Goal: Task Accomplishment & Management: Complete application form

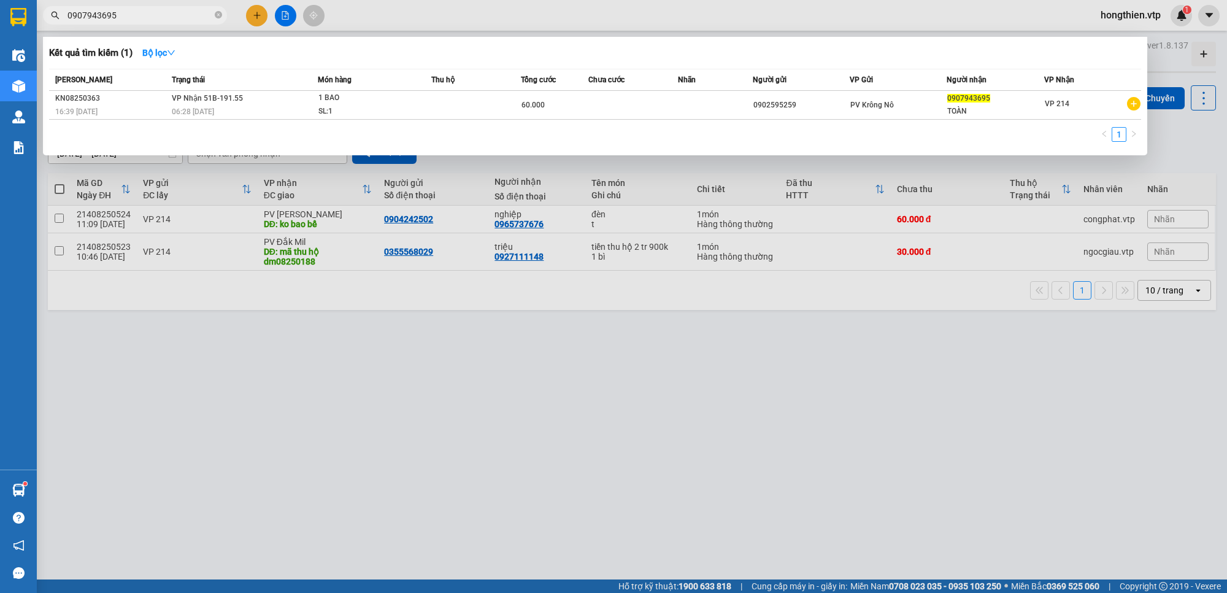
click at [120, 14] on input "0907943695" at bounding box center [139, 15] width 145 height 13
drag, startPoint x: 120, startPoint y: 14, endPoint x: 44, endPoint y: 23, distance: 76.5
click at [44, 23] on div "0907943695" at bounding box center [119, 15] width 239 height 18
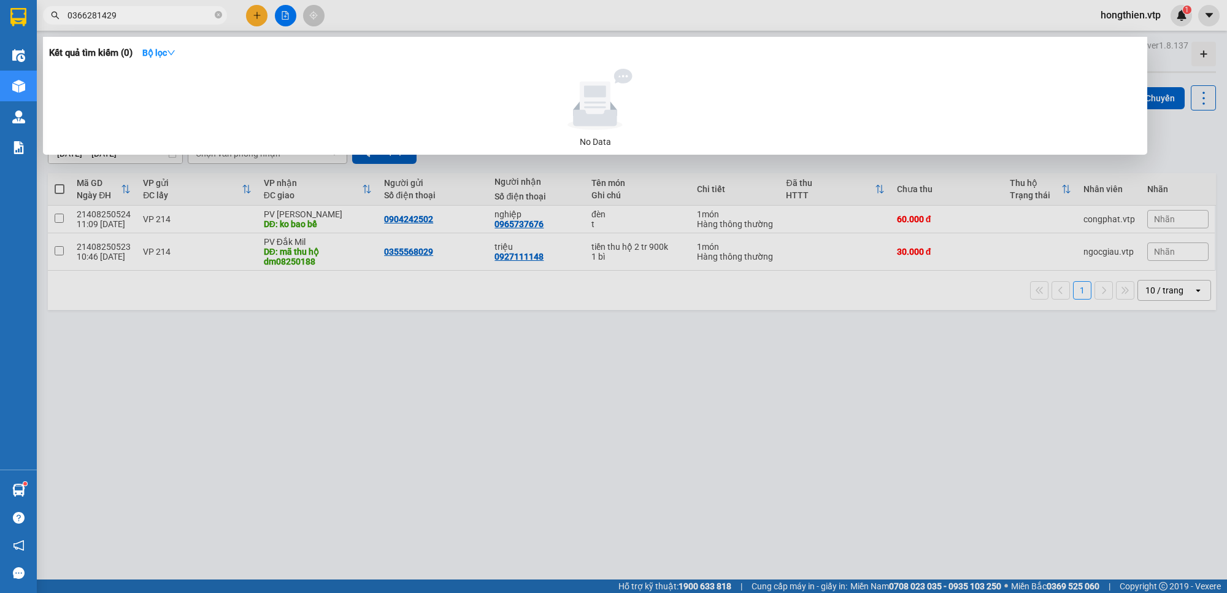
click at [136, 13] on input "0366281429" at bounding box center [139, 15] width 145 height 13
click at [454, 469] on div at bounding box center [613, 296] width 1227 height 593
click at [120, 14] on input "0366281429" at bounding box center [139, 15] width 145 height 13
click at [291, 342] on div at bounding box center [613, 296] width 1227 height 593
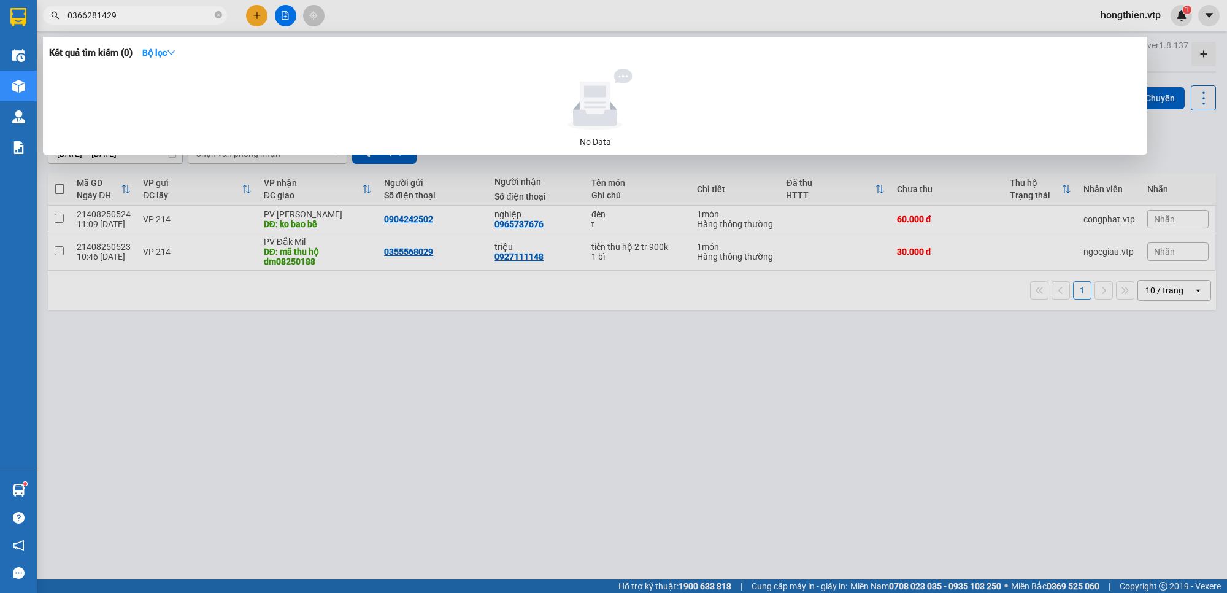
click at [191, 18] on input "0366281429" at bounding box center [139, 15] width 145 height 13
drag, startPoint x: 137, startPoint y: 11, endPoint x: 21, endPoint y: 31, distance: 117.0
click at [69, 26] on div "Kết quả tìm kiếm ( 0 ) Bộ lọc No Data 0366281429" at bounding box center [119, 15] width 239 height 21
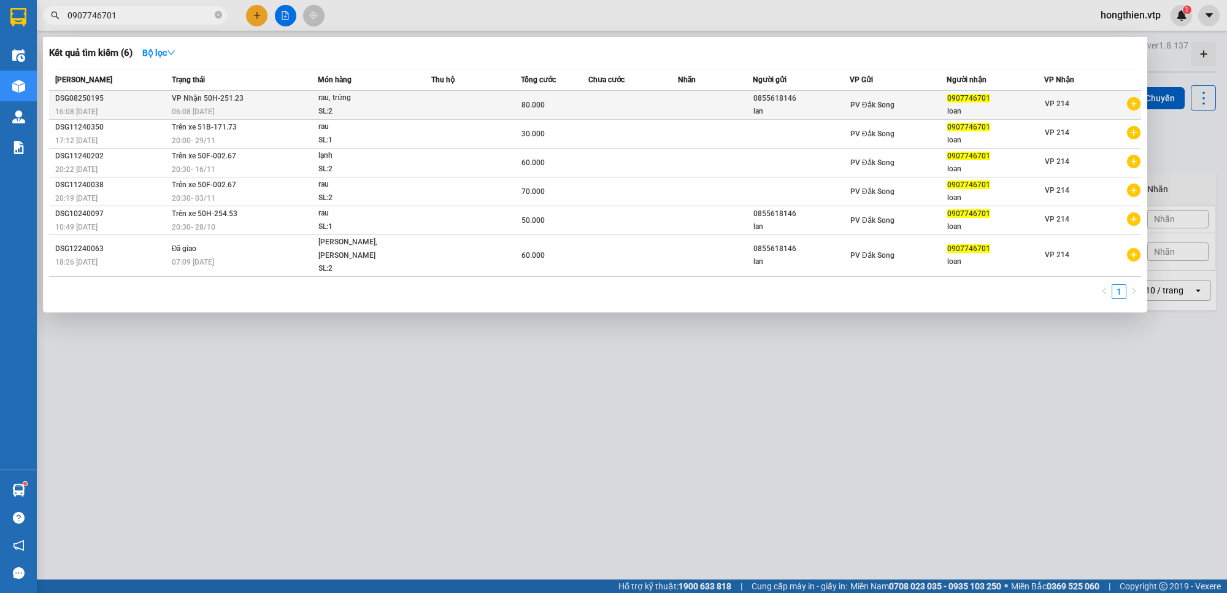
type input "0907746701"
click at [307, 102] on td "VP Nhận 50H-251.23 06:08 - 13/08" at bounding box center [244, 105] width 150 height 29
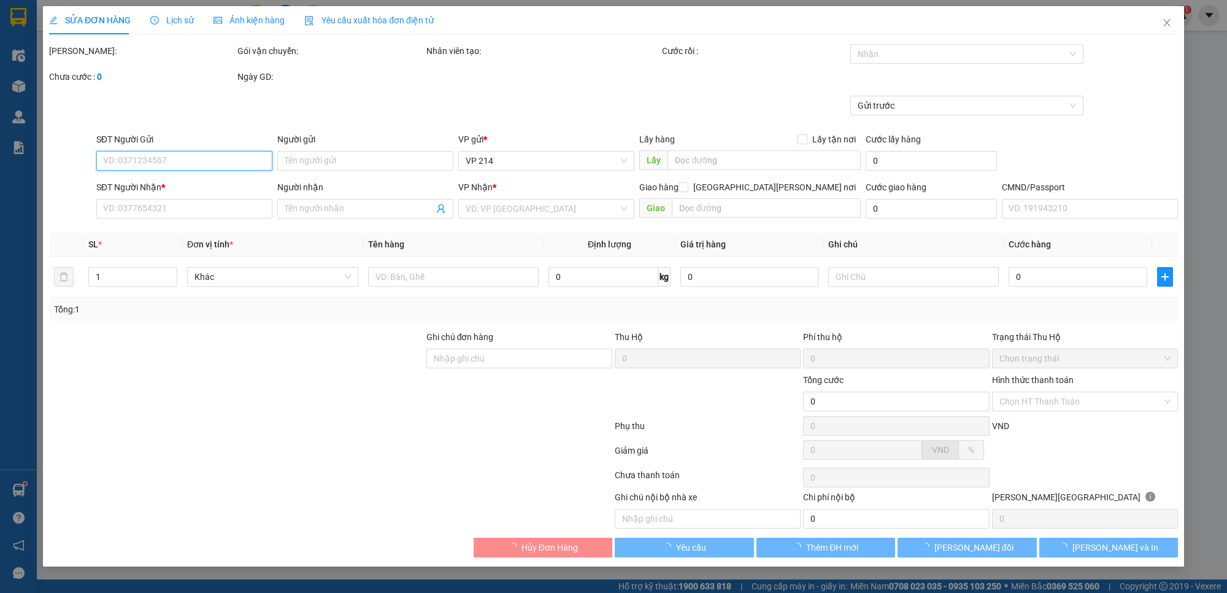
type input "4.000"
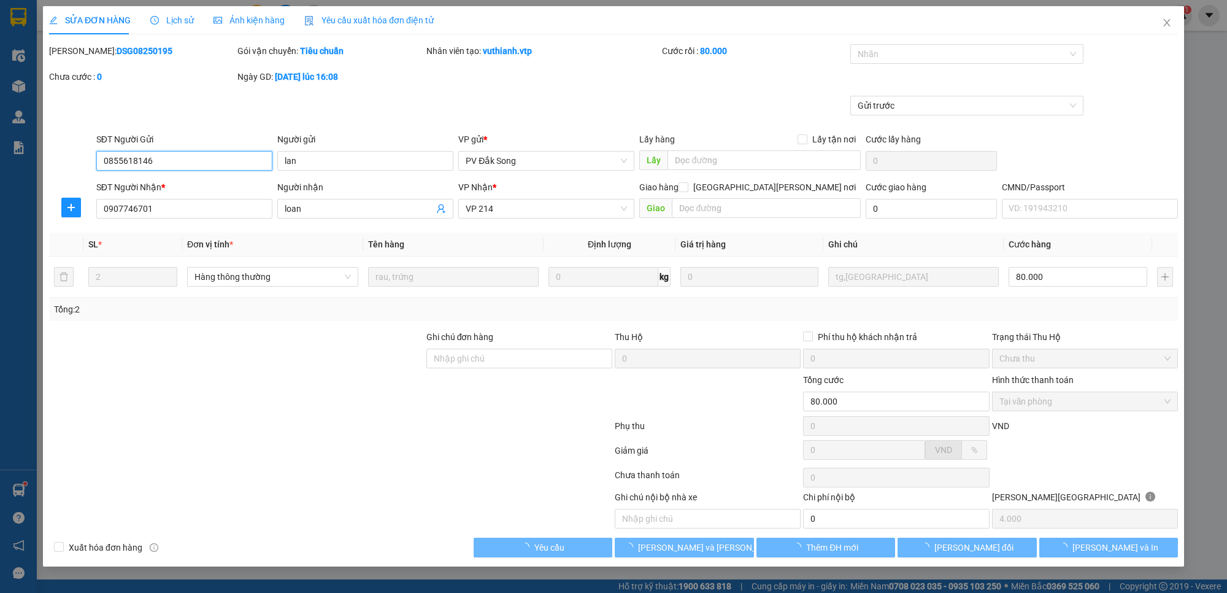
type input "0855618146"
type input "lan"
type input "0907746701"
type input "loan"
type input "80.000"
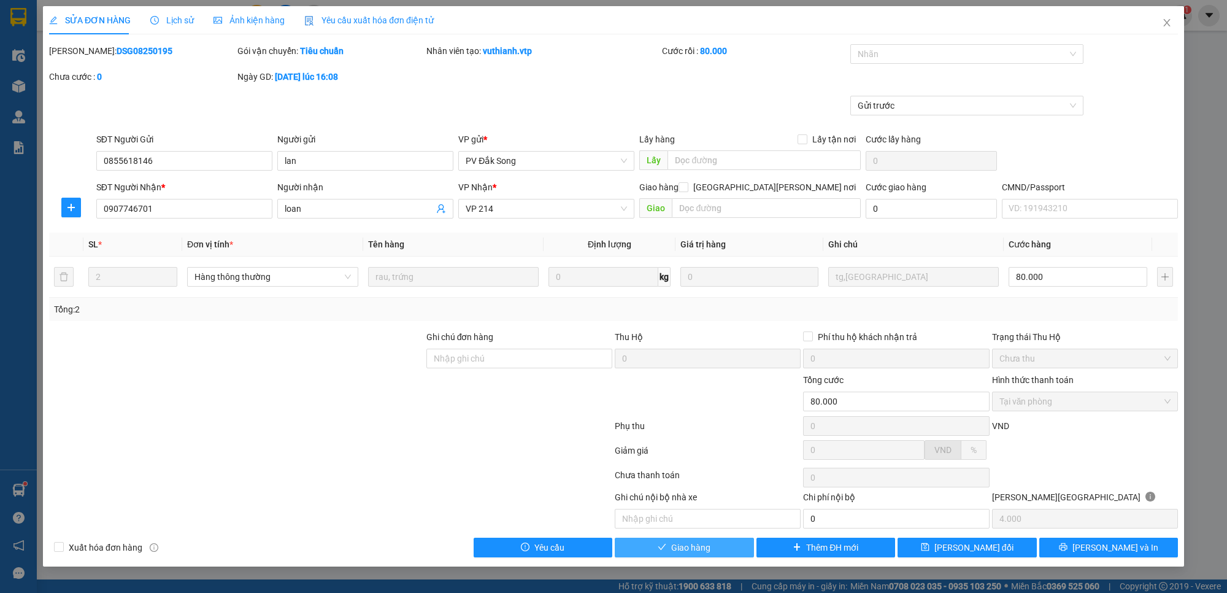
click at [696, 547] on span "Giao hàng" at bounding box center [690, 546] width 39 height 13
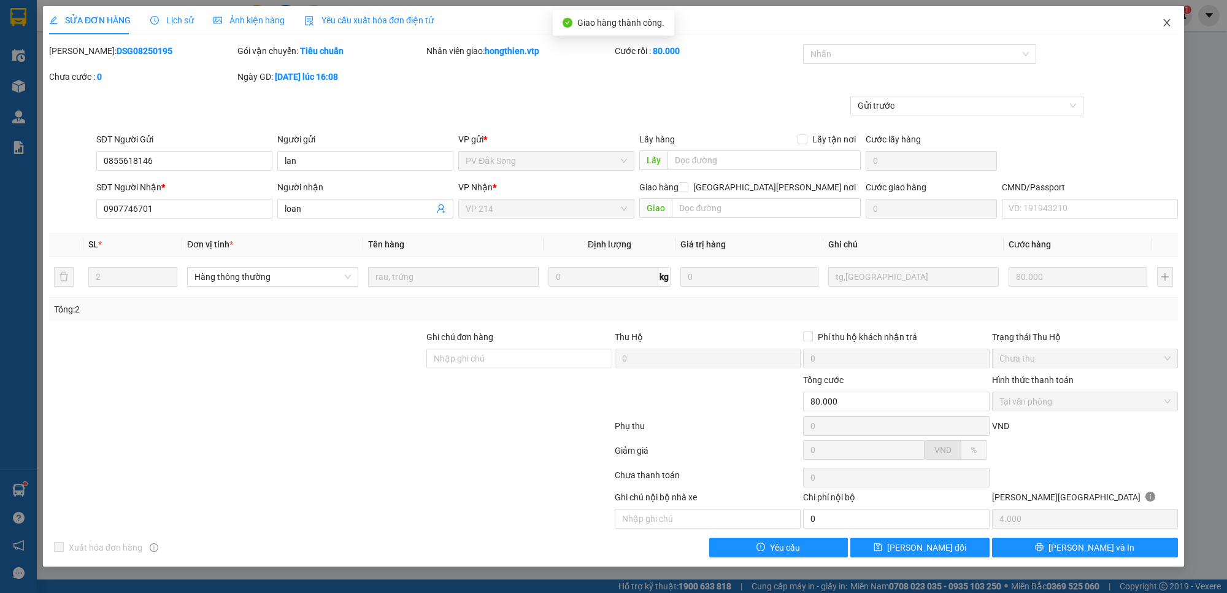
click at [1165, 23] on icon "close" at bounding box center [1167, 23] width 10 height 10
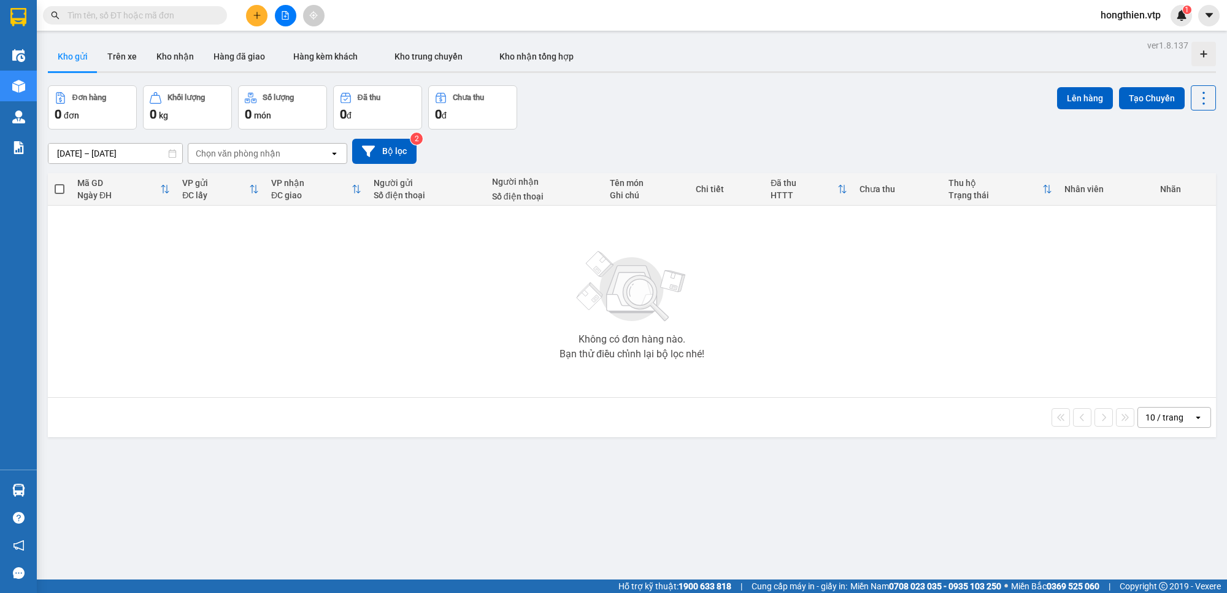
click at [136, 16] on input "text" at bounding box center [139, 15] width 145 height 13
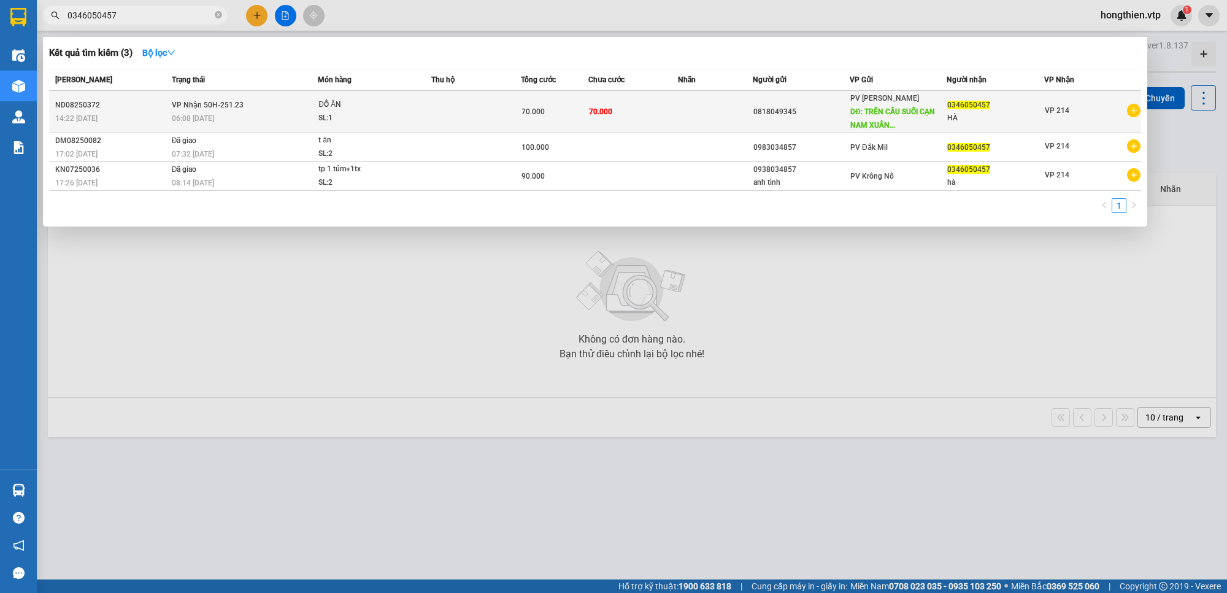
type input "0346050457"
click at [643, 115] on td "70.000" at bounding box center [633, 112] width 90 height 42
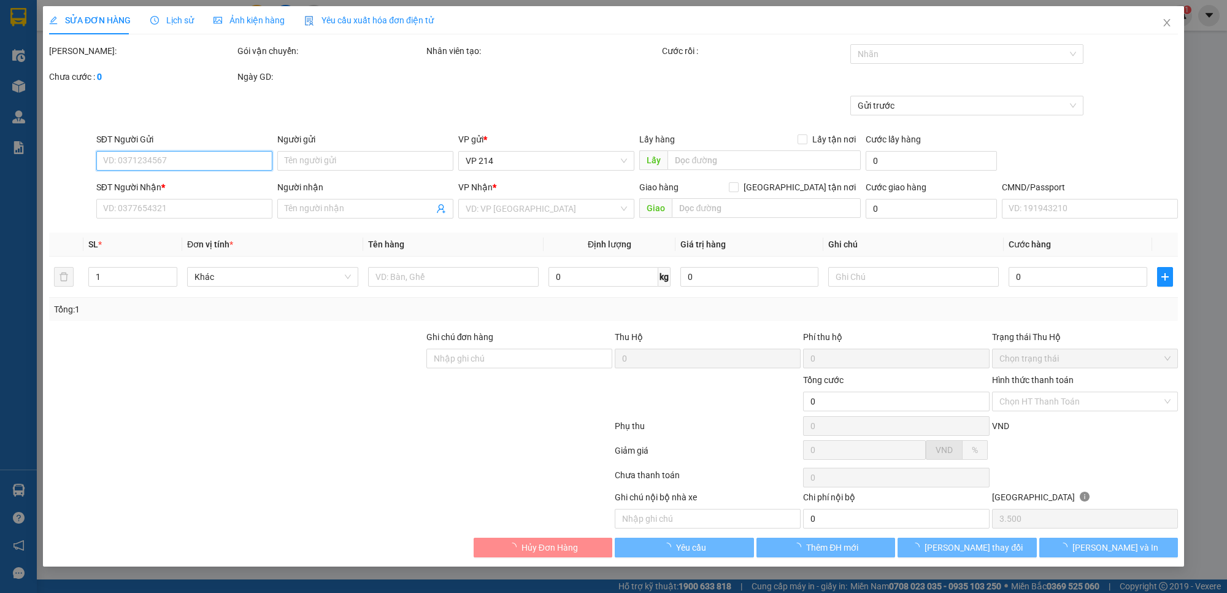
type input "3.500"
type input "0818049345"
type input "TRÊN CẦU SUỐI CẠN NAM XUÂN"
type input "0346050457"
type input "HÀ"
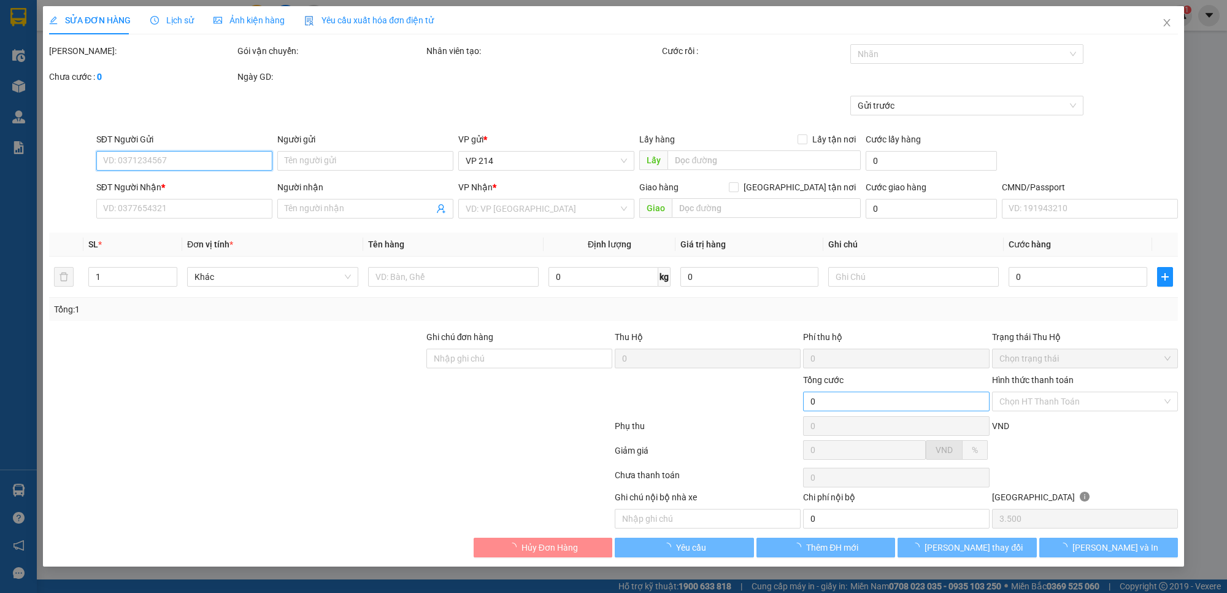
type input "70.000"
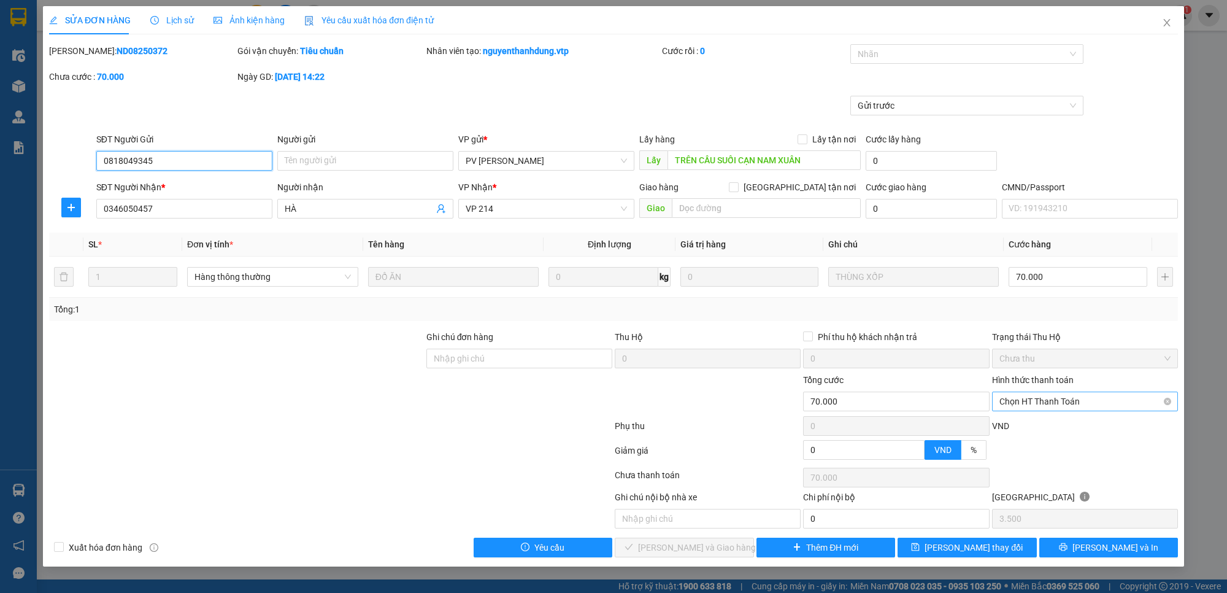
click at [1047, 397] on span "Chọn HT Thanh Toán" at bounding box center [1084, 401] width 171 height 18
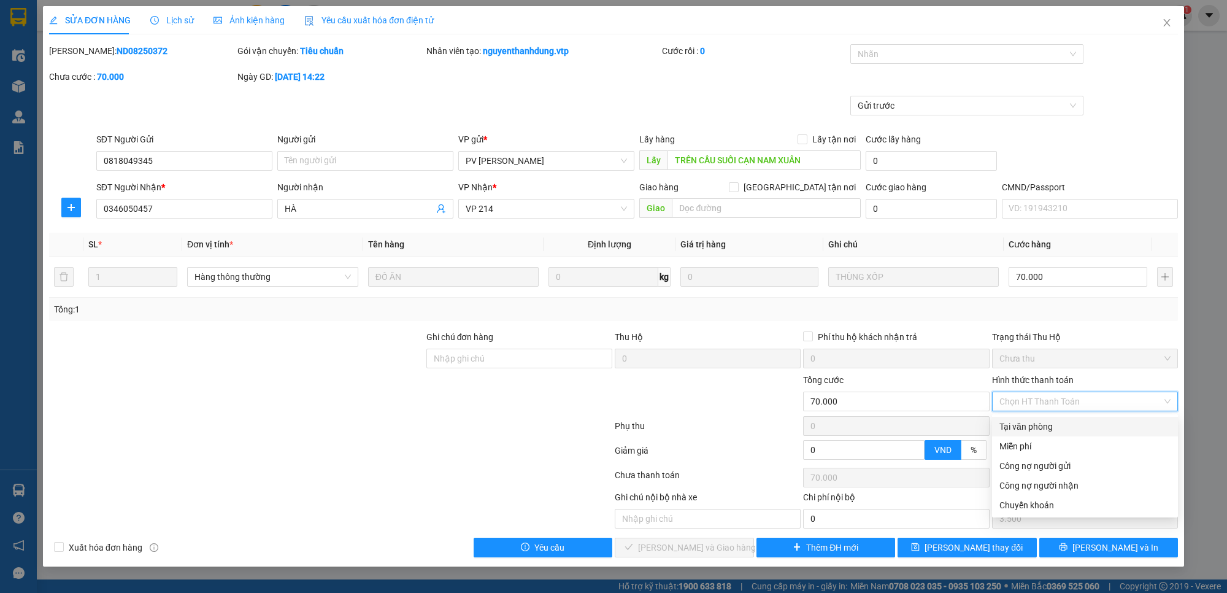
click at [1038, 424] on div "Tại văn phòng" at bounding box center [1084, 426] width 171 height 13
type input "0"
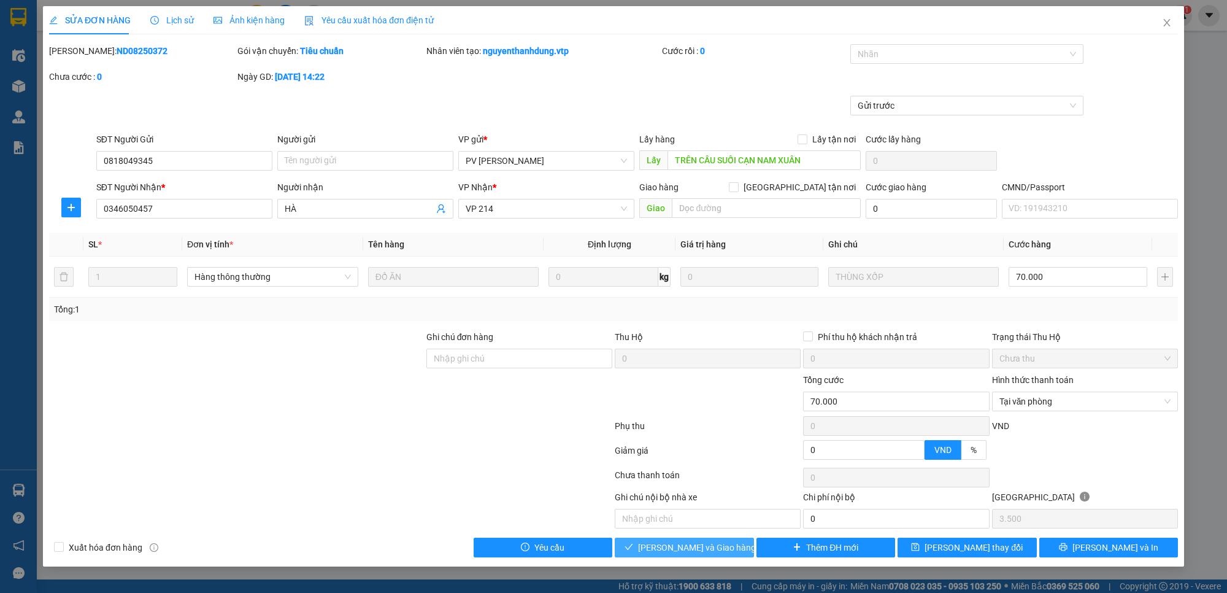
click at [701, 553] on span "[PERSON_NAME] và Giao hàng" at bounding box center [697, 546] width 118 height 13
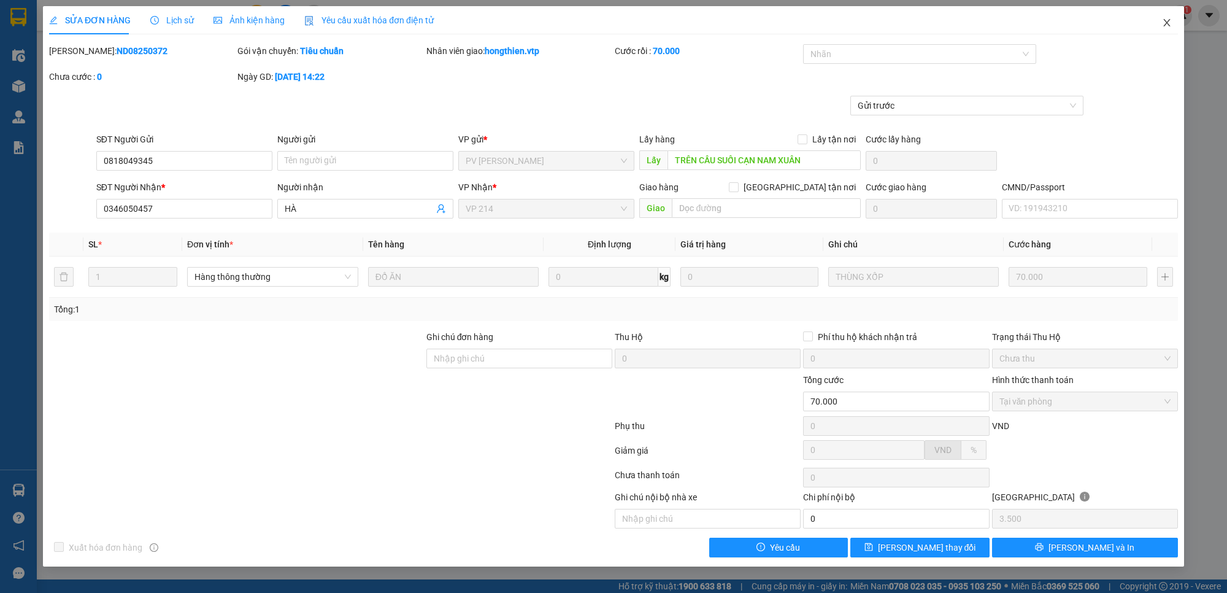
click at [1166, 26] on icon "close" at bounding box center [1167, 23] width 10 height 10
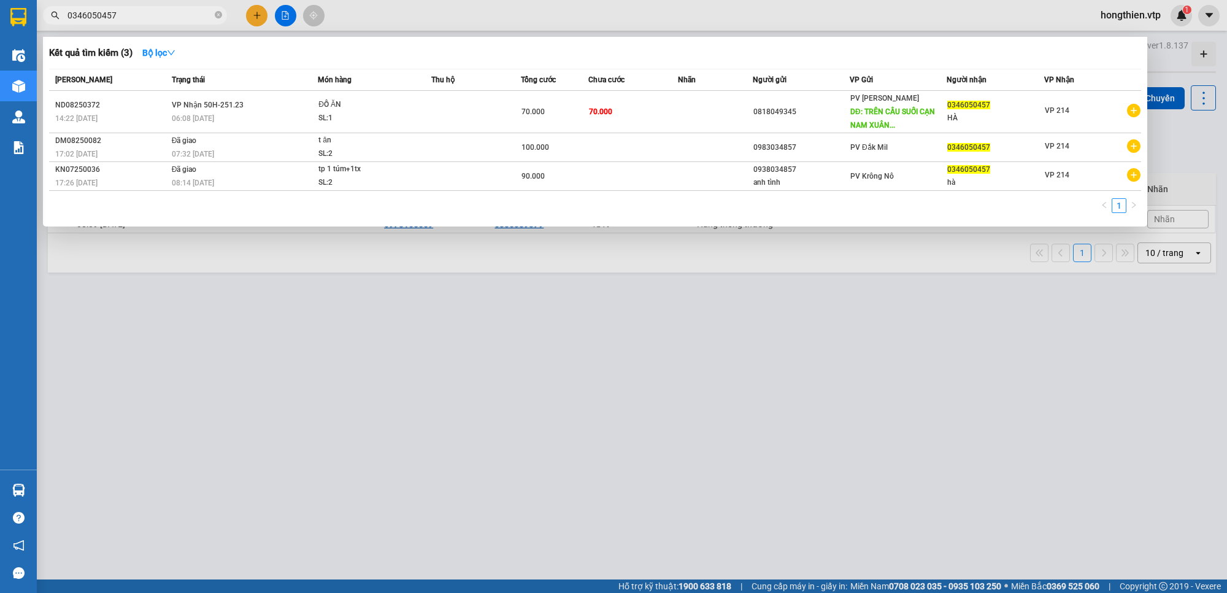
drag, startPoint x: 126, startPoint y: 20, endPoint x: 69, endPoint y: 25, distance: 57.3
click at [69, 25] on div "Kết quả tìm kiếm ( 3 ) Bộ lọc Mã ĐH Trạng thái Món hàng Thu hộ Tổng cước Chưa c…" at bounding box center [119, 15] width 239 height 21
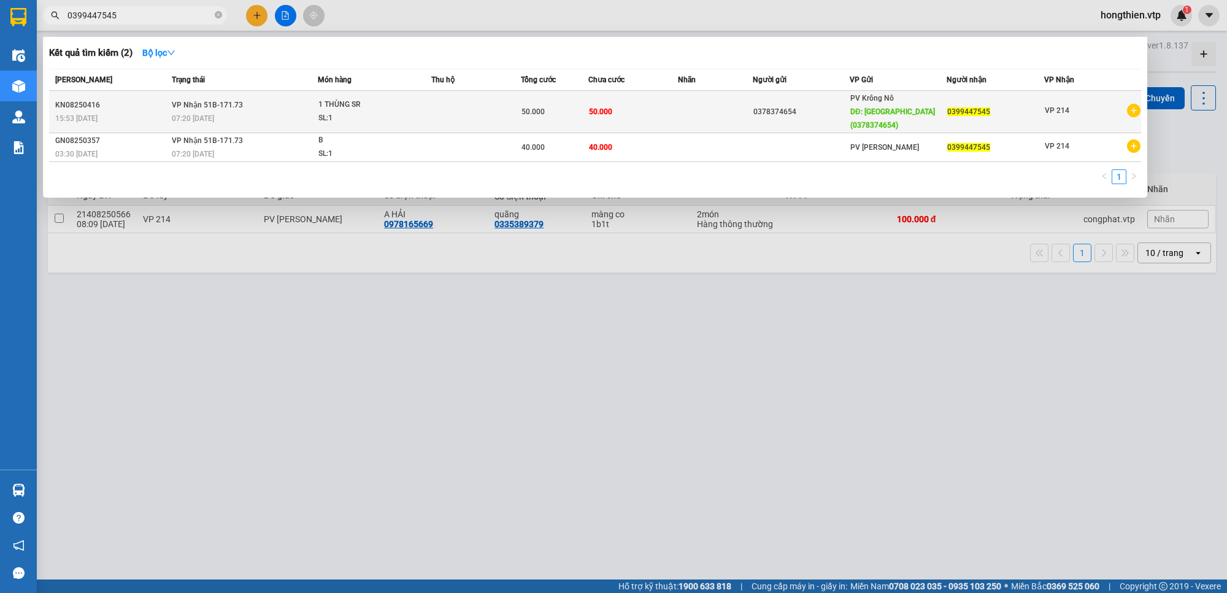
type input "0399447545"
click at [678, 111] on td at bounding box center [715, 112] width 75 height 42
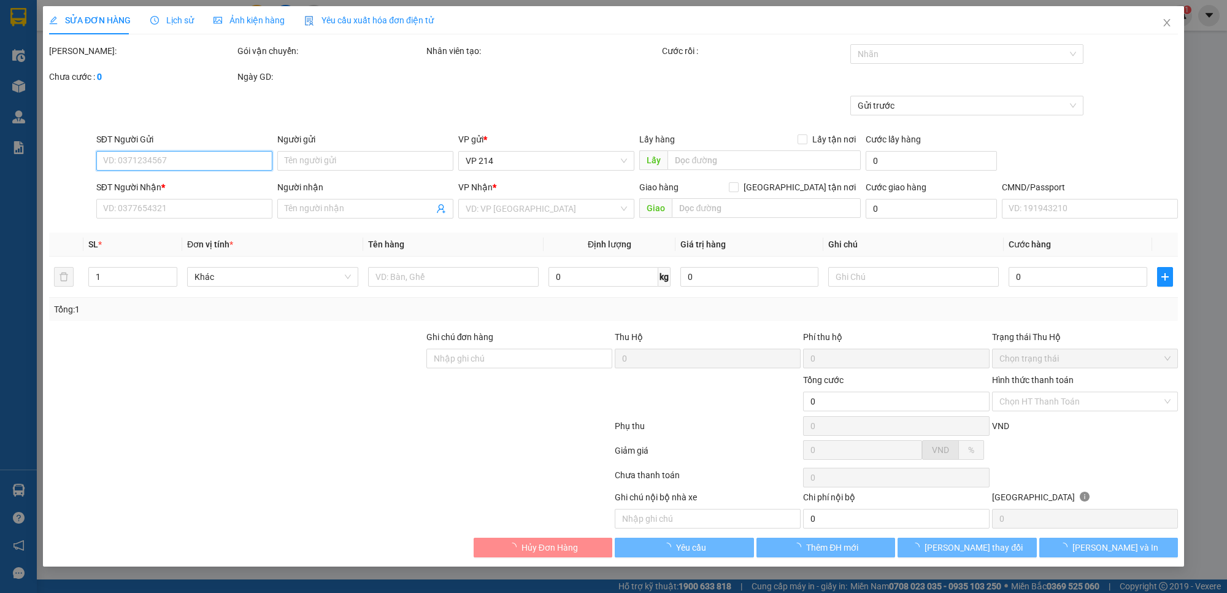
type input "2.500"
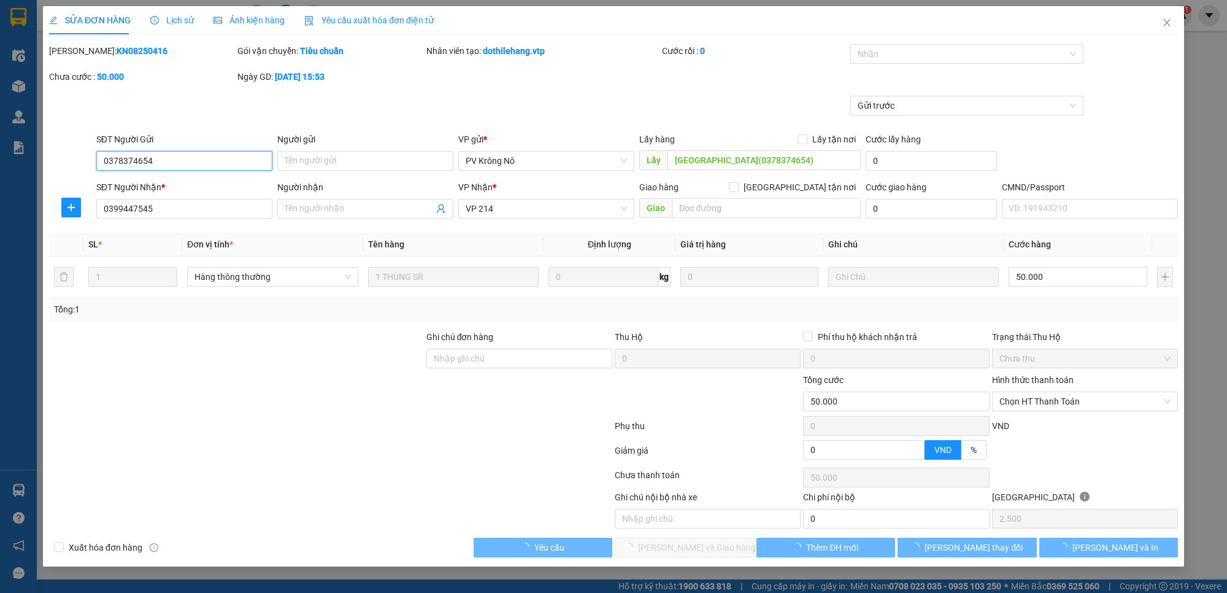
type input "0378374654"
type input "[GEOGRAPHIC_DATA](0378374654)"
type input "0399447545"
type input "50.000"
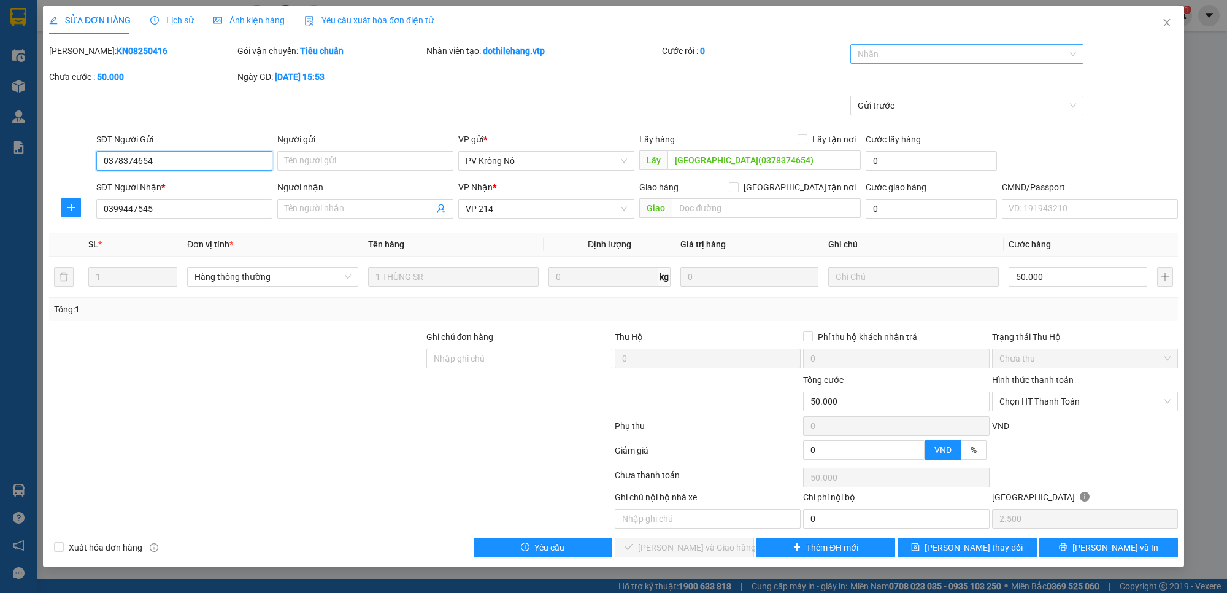
click at [900, 58] on div at bounding box center [960, 54] width 215 height 15
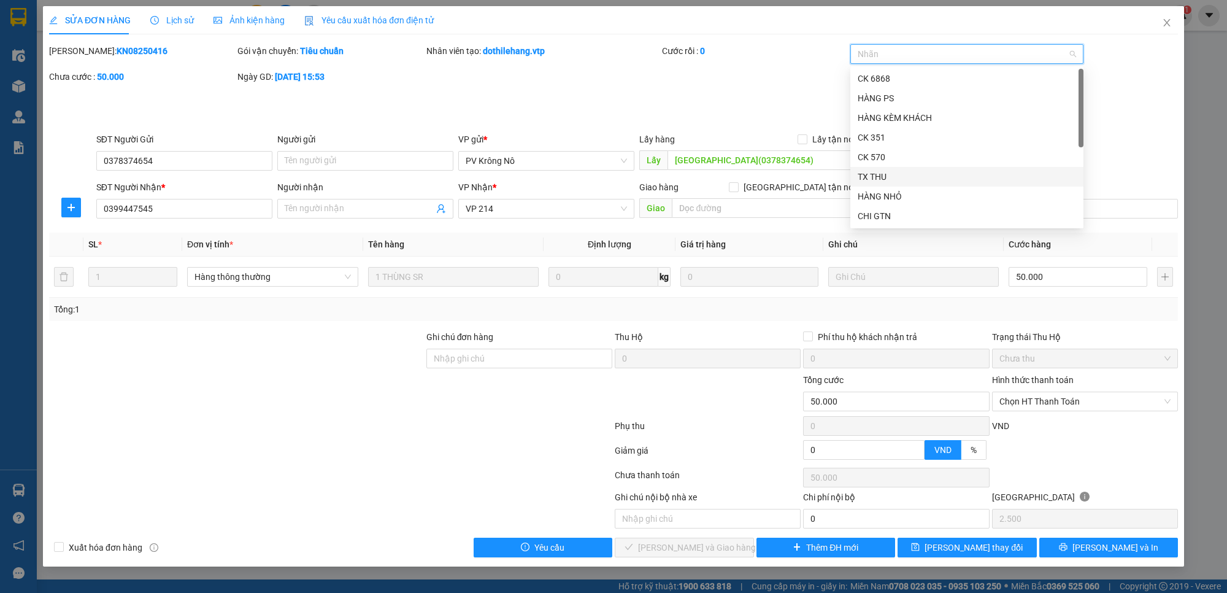
click at [889, 176] on div "TX THU" at bounding box center [966, 176] width 218 height 13
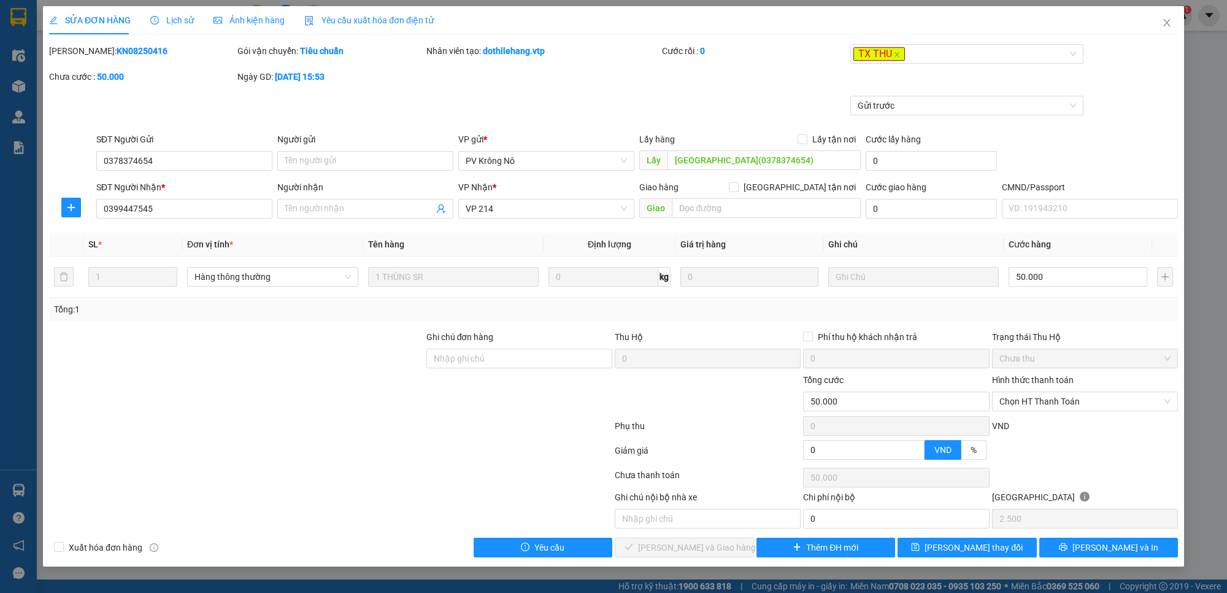
click at [1130, 93] on div "[PERSON_NAME]: KN08250416 Gói vận chuyển: Tiêu chuẩn Nhân viên tạo: dothilehang…" at bounding box center [613, 70] width 1131 height 52
click at [659, 519] on input "text" at bounding box center [708, 518] width 186 height 20
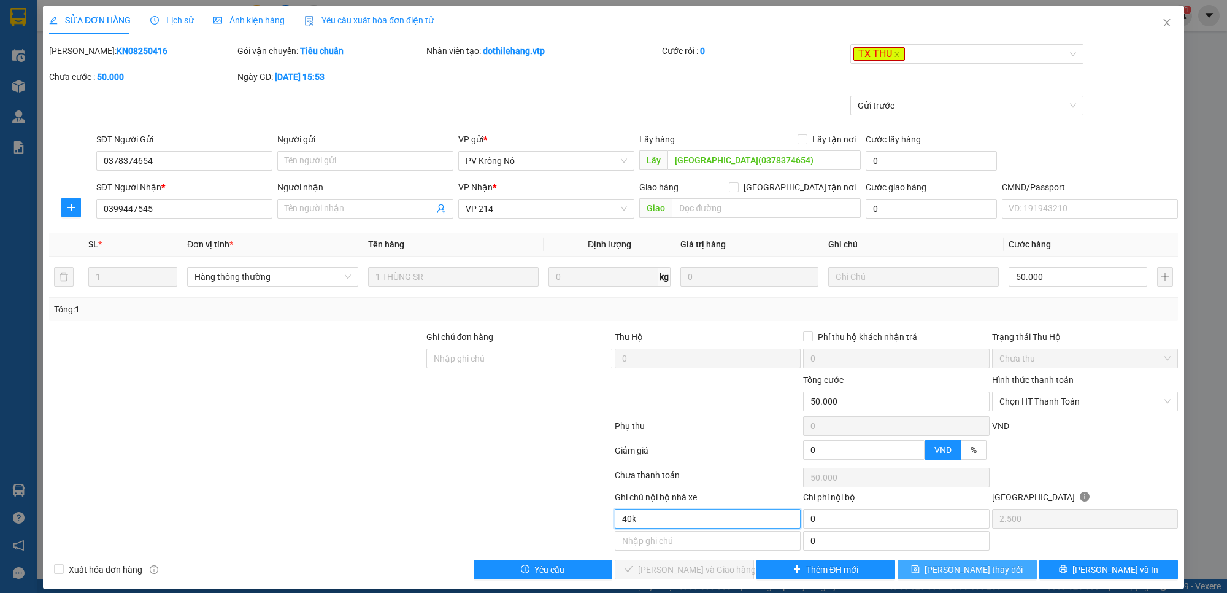
type input "40k"
click at [974, 566] on span "[PERSON_NAME] thay đổi" at bounding box center [973, 568] width 98 height 13
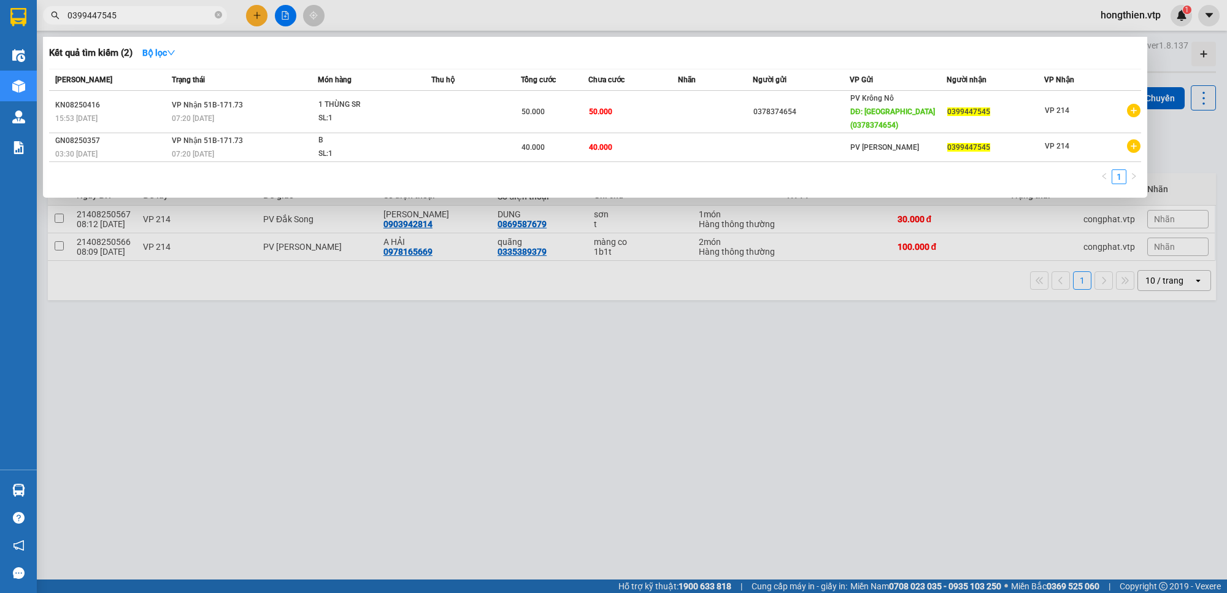
drag, startPoint x: 139, startPoint y: 19, endPoint x: 40, endPoint y: 33, distance: 99.1
click at [40, 26] on div "Kết quả tìm kiếm ( 2 ) Bộ lọc Mã ĐH Trạng thái Món hàng Thu hộ Tổng cước Chưa c…" at bounding box center [119, 15] width 239 height 21
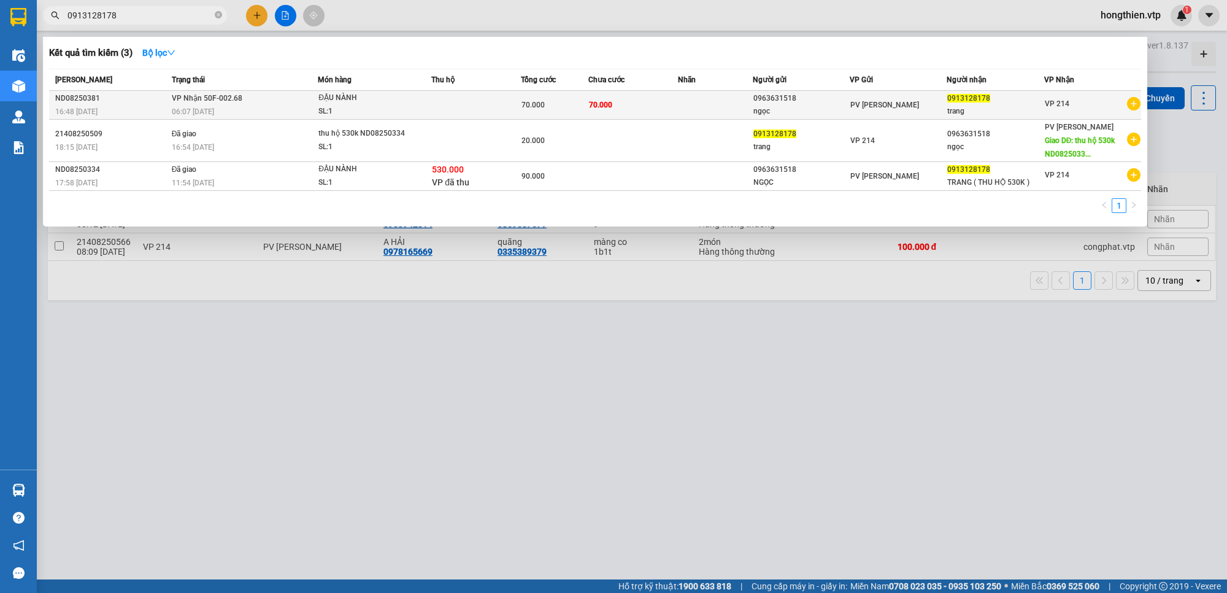
type input "0913128178"
click at [624, 111] on td "70.000" at bounding box center [633, 105] width 90 height 29
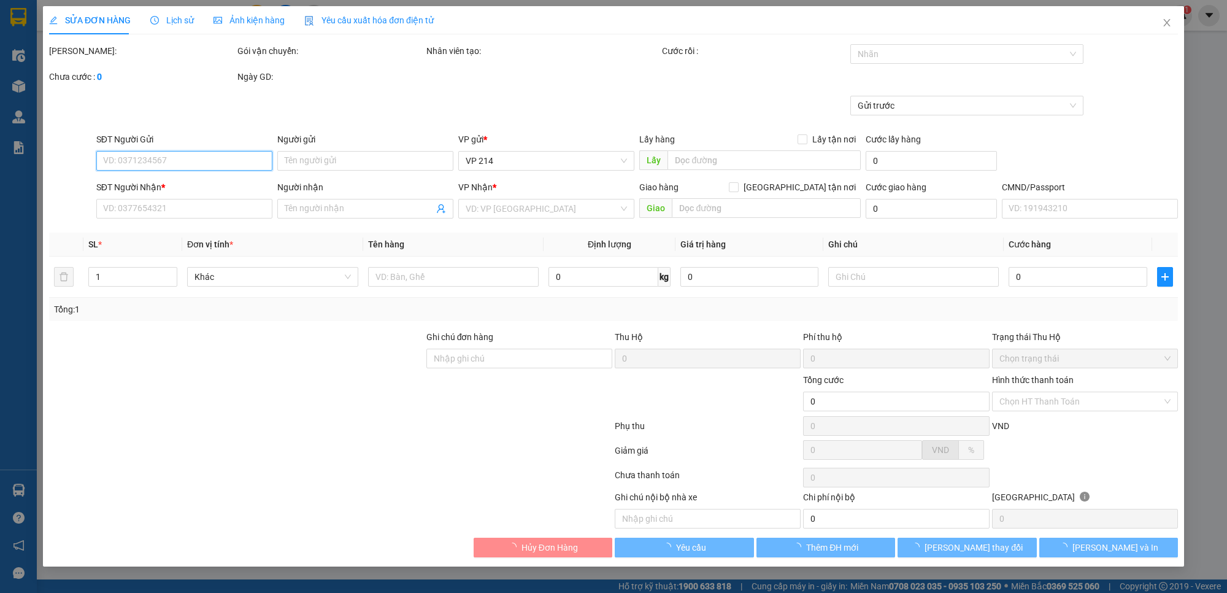
type input "0963631518"
type input "ngọc"
type input "0913128178"
type input "trang"
type input "70.000"
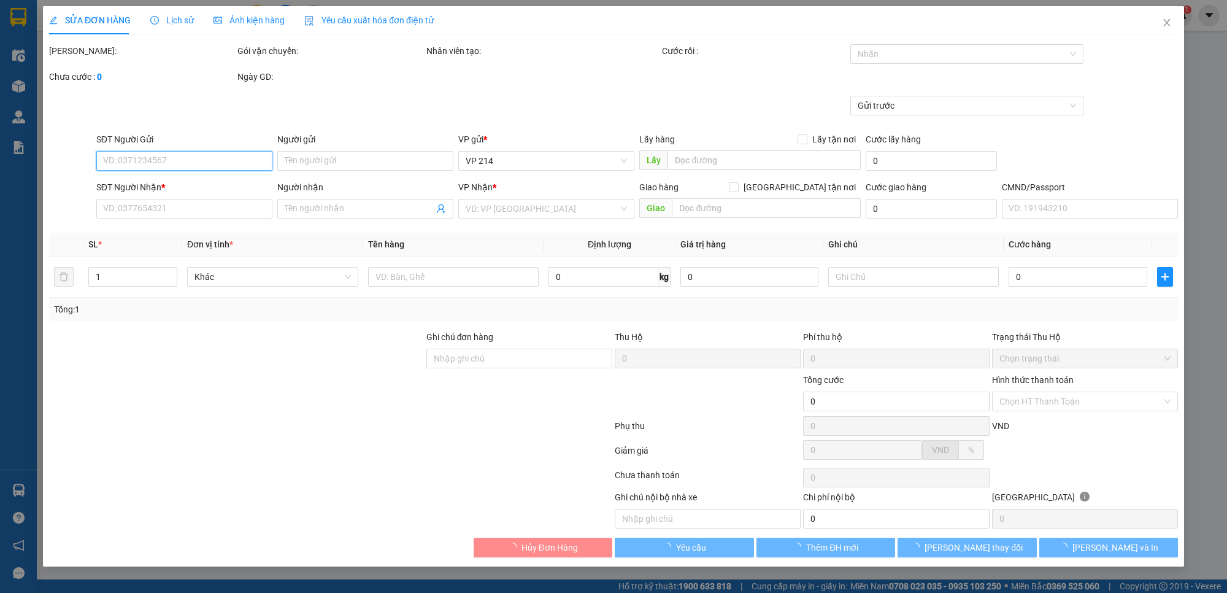
type input "70.000"
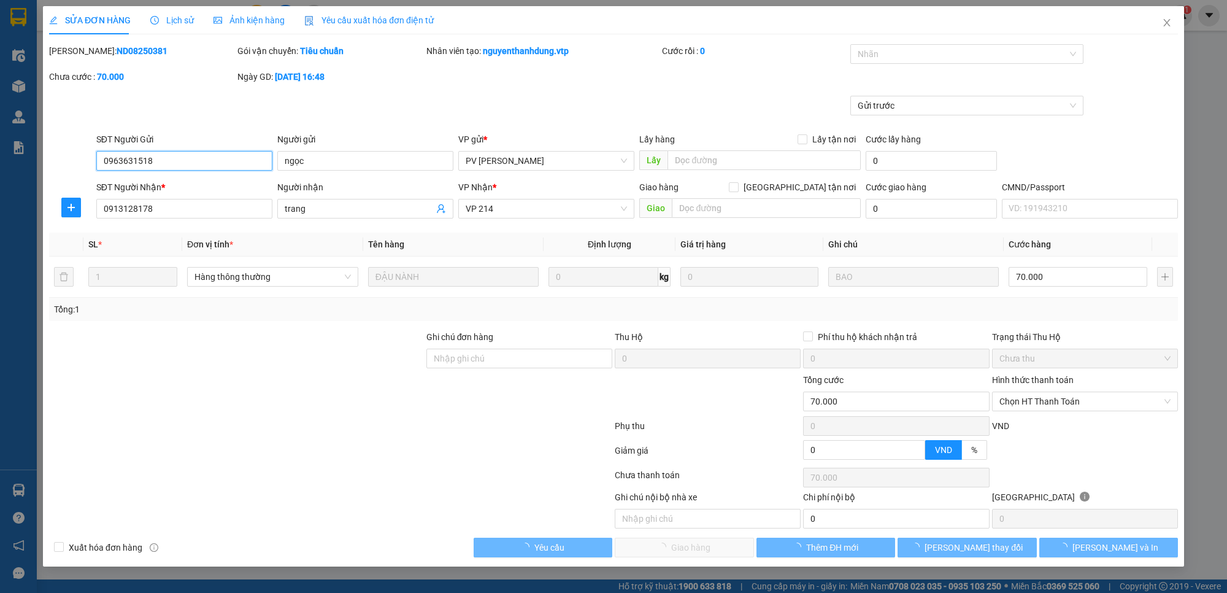
type input "3.500"
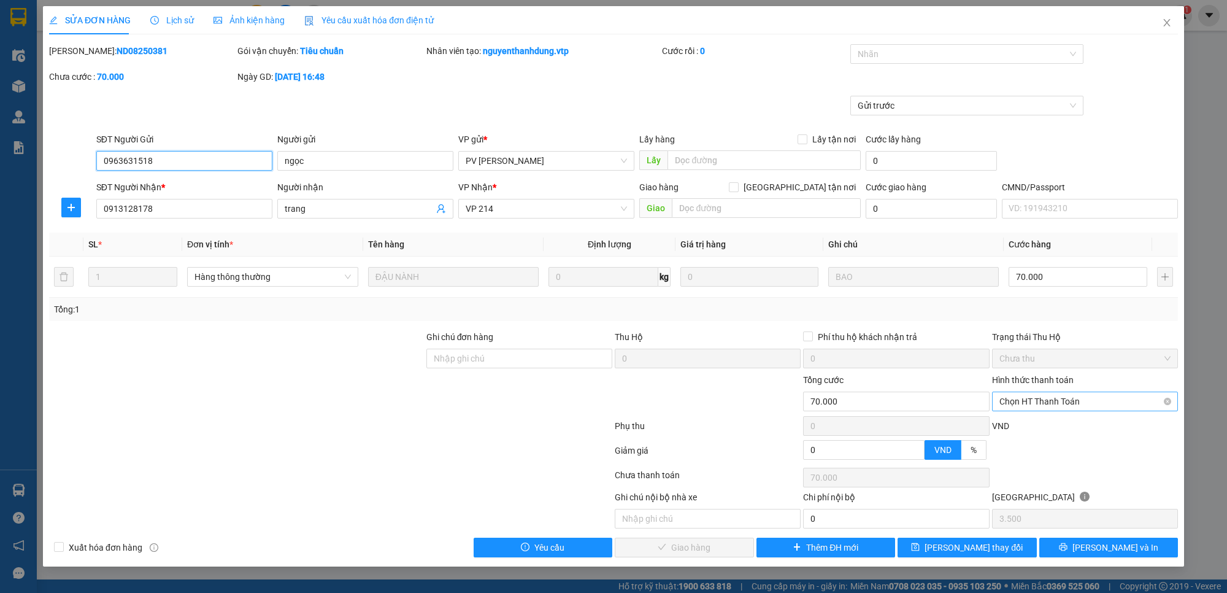
click at [1042, 397] on span "Chọn HT Thanh Toán" at bounding box center [1084, 401] width 171 height 18
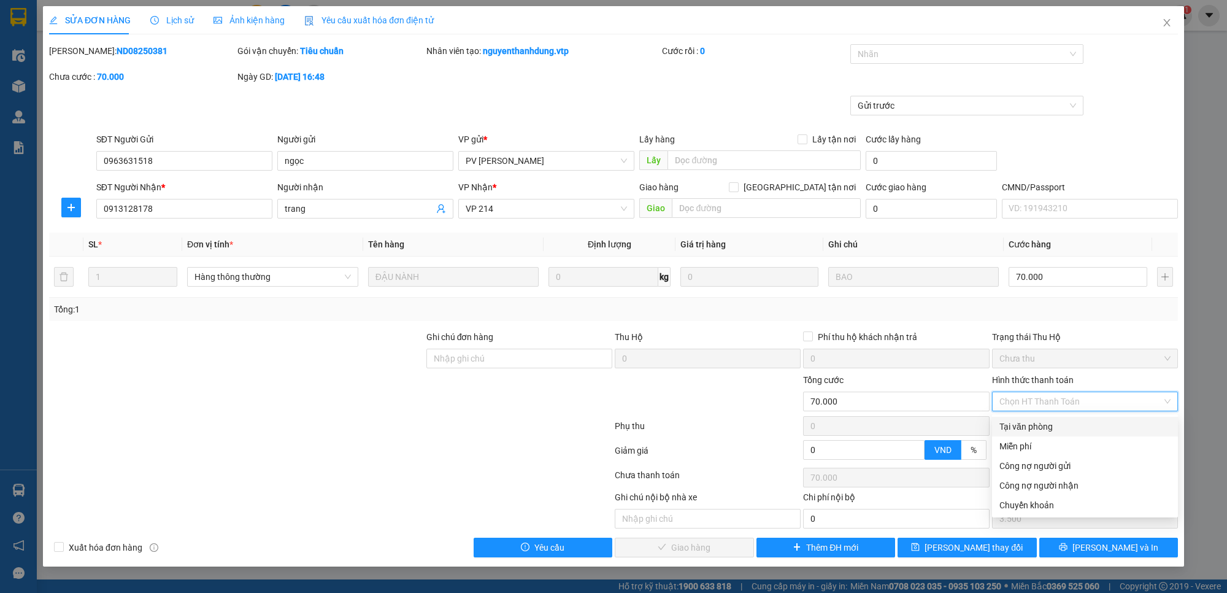
click at [1043, 428] on div "Tại văn phòng" at bounding box center [1084, 426] width 171 height 13
type input "0"
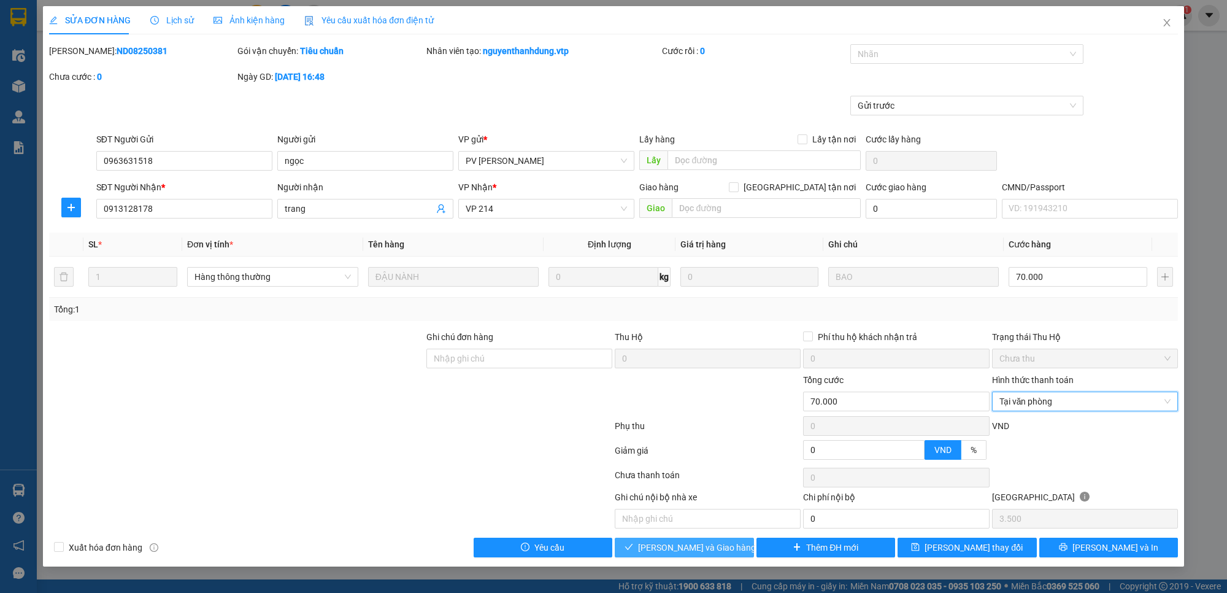
click at [705, 545] on span "[PERSON_NAME] và Giao hàng" at bounding box center [697, 546] width 118 height 13
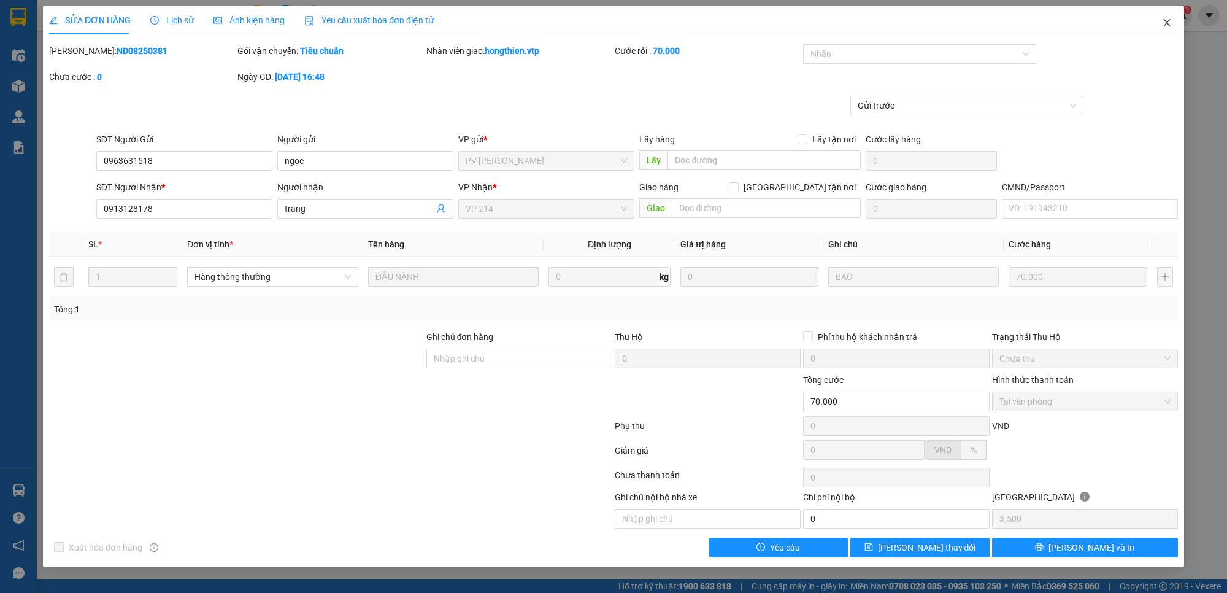
click at [1166, 26] on icon "close" at bounding box center [1167, 23] width 10 height 10
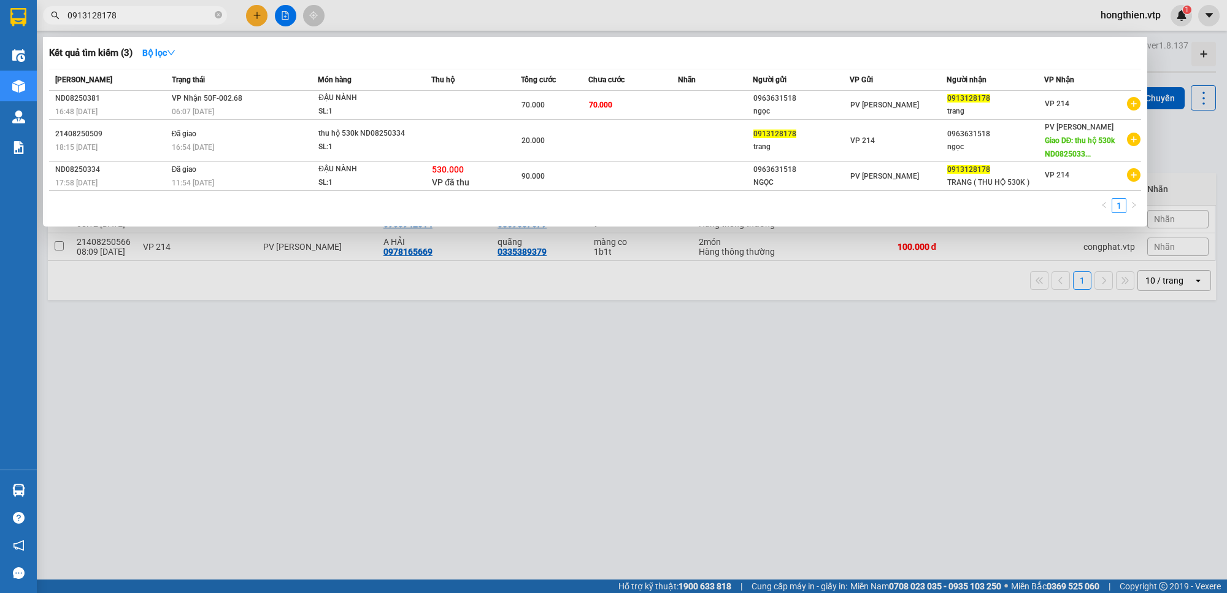
drag, startPoint x: 136, startPoint y: 13, endPoint x: 48, endPoint y: 31, distance: 90.1
click at [49, 26] on div "Kết quả tìm kiếm ( 3 ) Bộ lọc Mã ĐH Trạng thái Món hàng Thu hộ Tổng cước Chưa c…" at bounding box center [119, 15] width 239 height 21
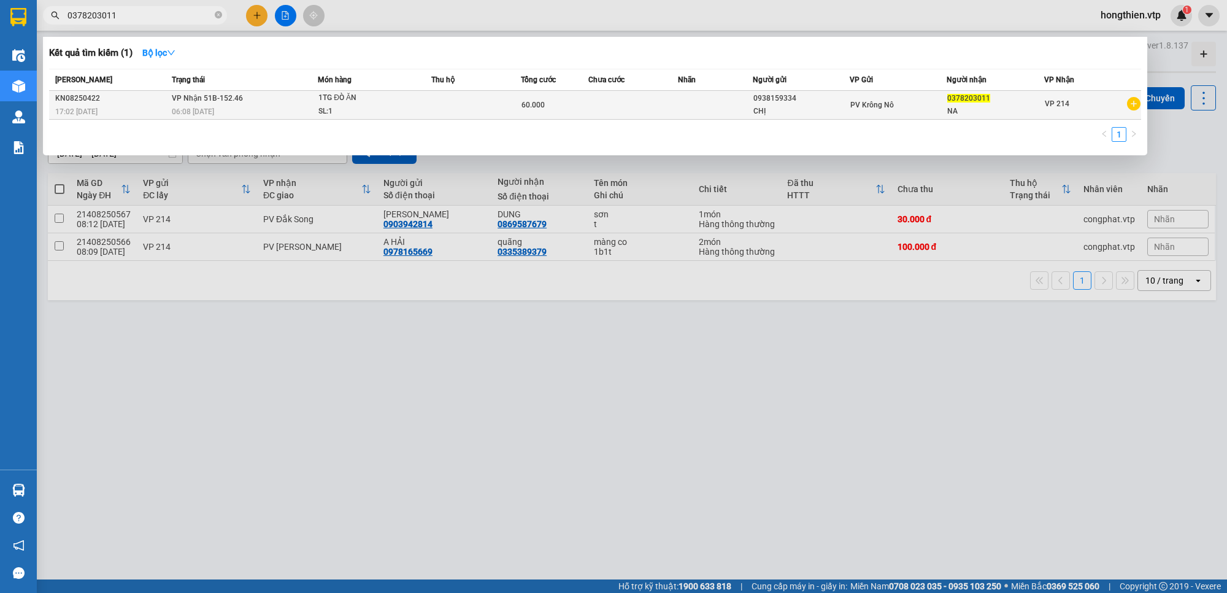
type input "0378203011"
click at [601, 97] on td at bounding box center [633, 105] width 90 height 29
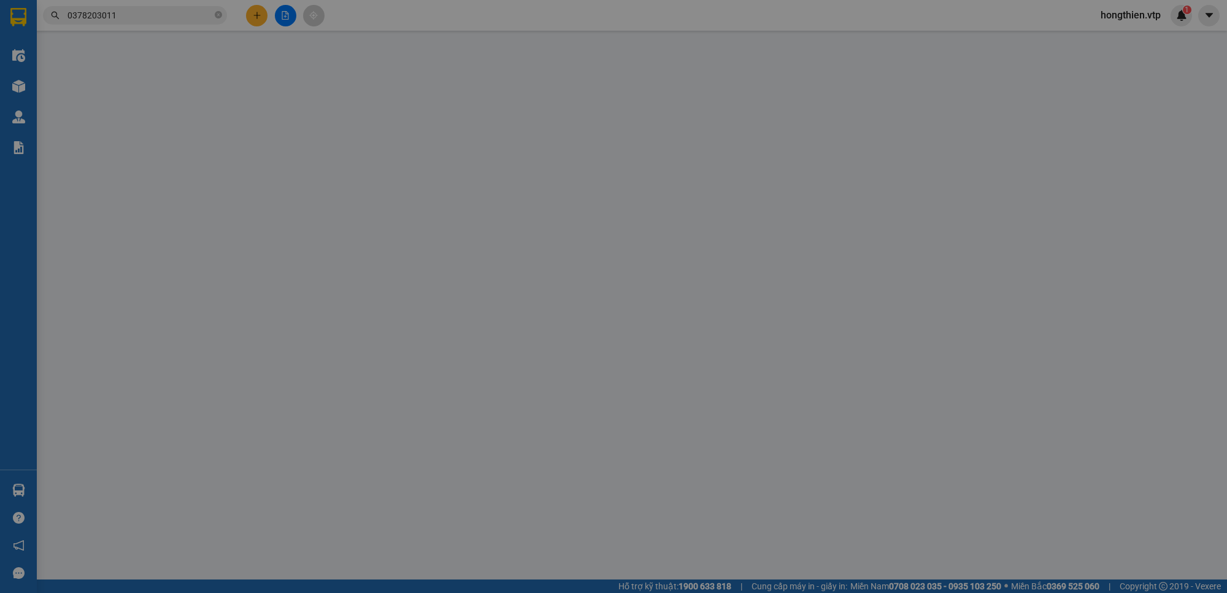
type input "0938159334"
type input "CHỊ"
type input "0378203011"
type input "NA"
type input "60.000"
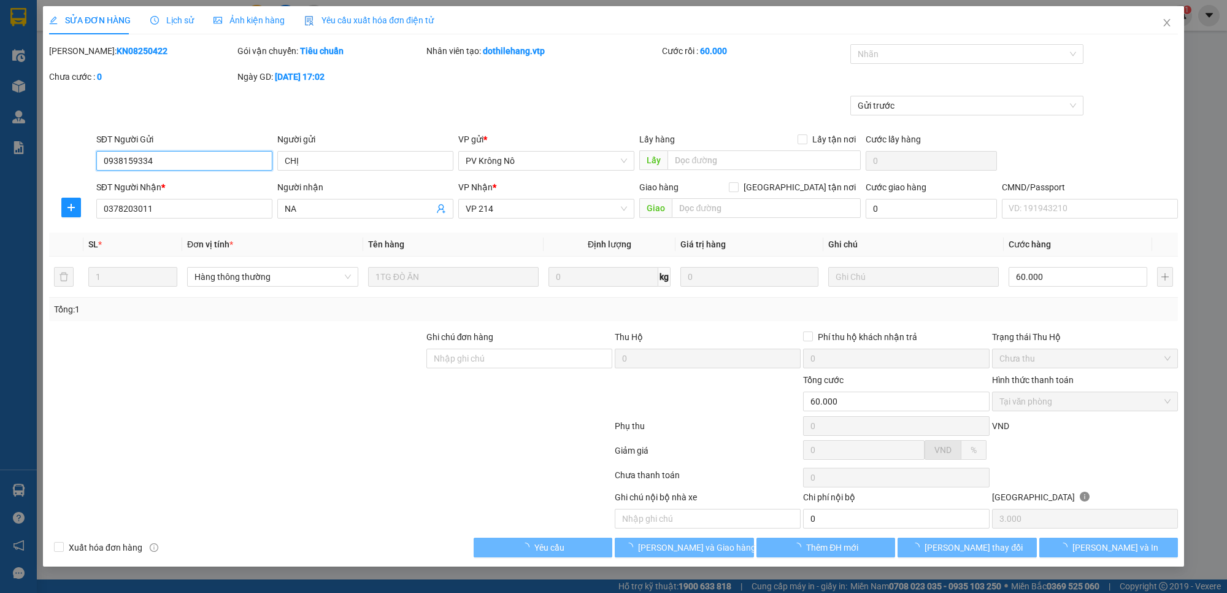
type input "3.000"
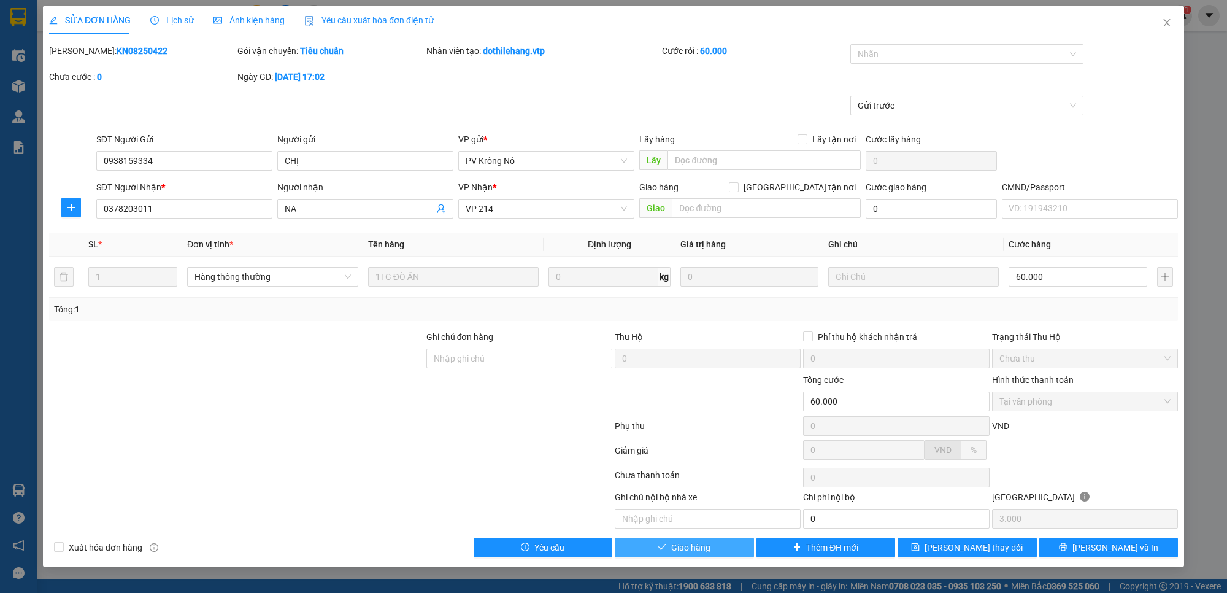
click at [683, 545] on span "Giao hàng" at bounding box center [690, 546] width 39 height 13
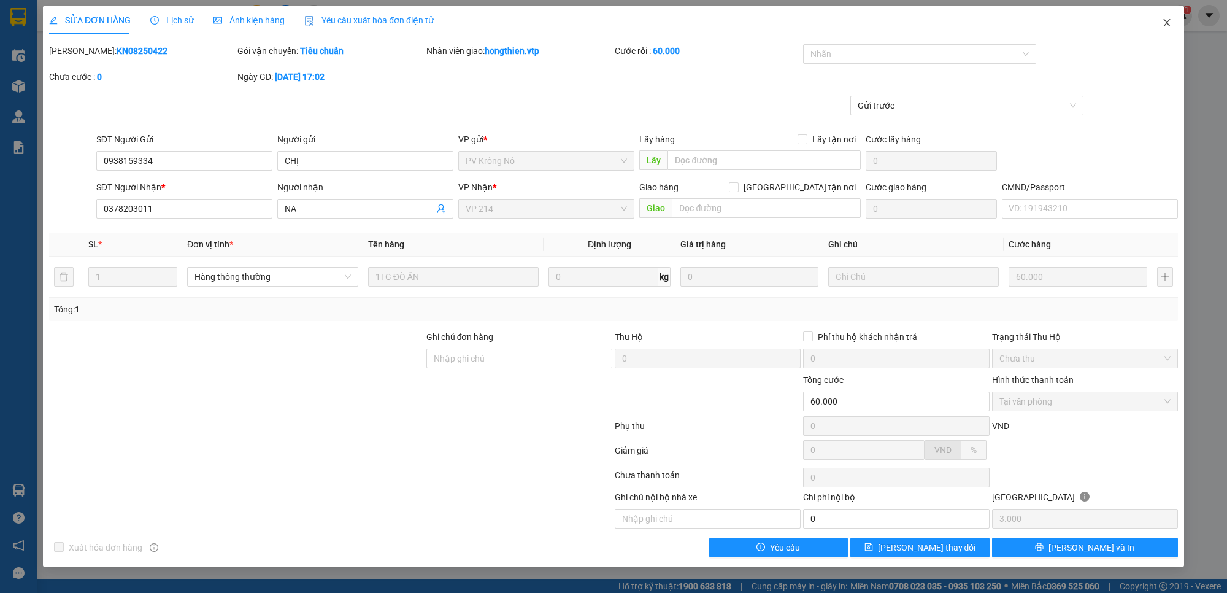
click at [1167, 28] on icon "close" at bounding box center [1167, 23] width 10 height 10
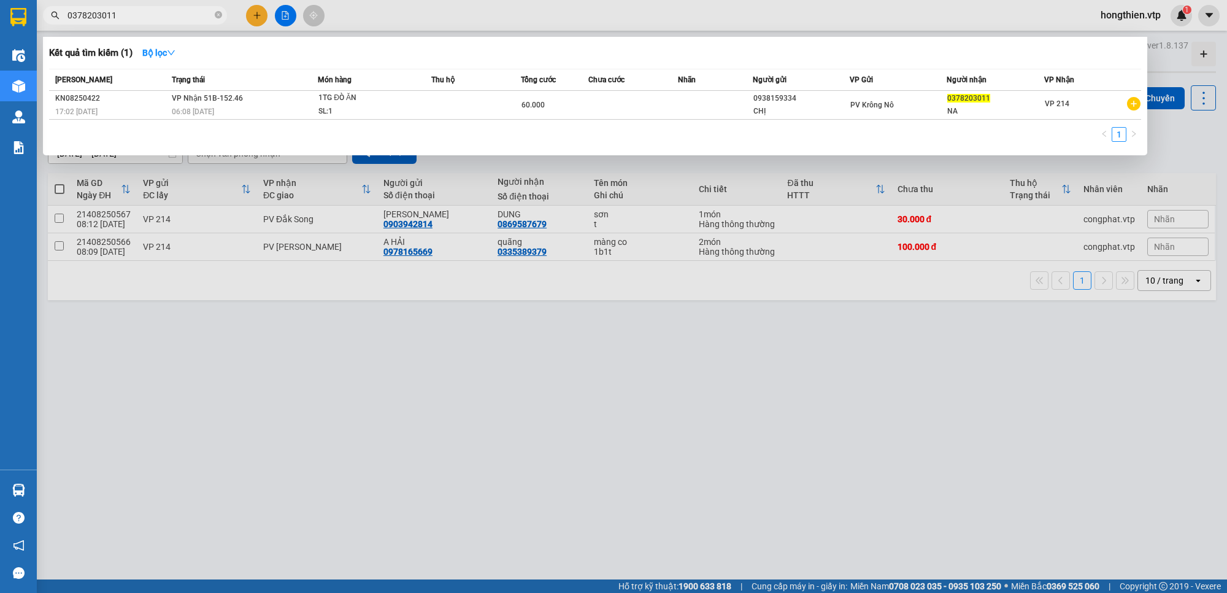
drag, startPoint x: 129, startPoint y: 14, endPoint x: 58, endPoint y: 18, distance: 71.3
click at [58, 18] on div "0378203011" at bounding box center [119, 15] width 239 height 18
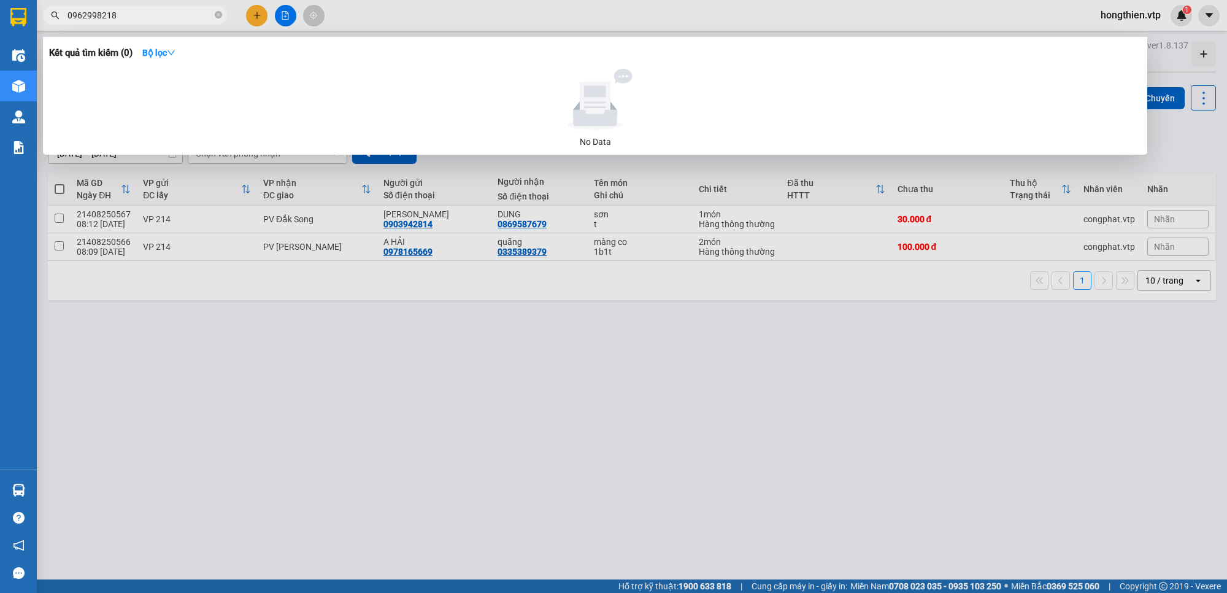
drag, startPoint x: 130, startPoint y: 14, endPoint x: 67, endPoint y: 41, distance: 68.1
click at [43, 26] on div "Kết quả tìm kiếm ( 0 ) Bộ lọc No Data 0962998218" at bounding box center [119, 15] width 239 height 21
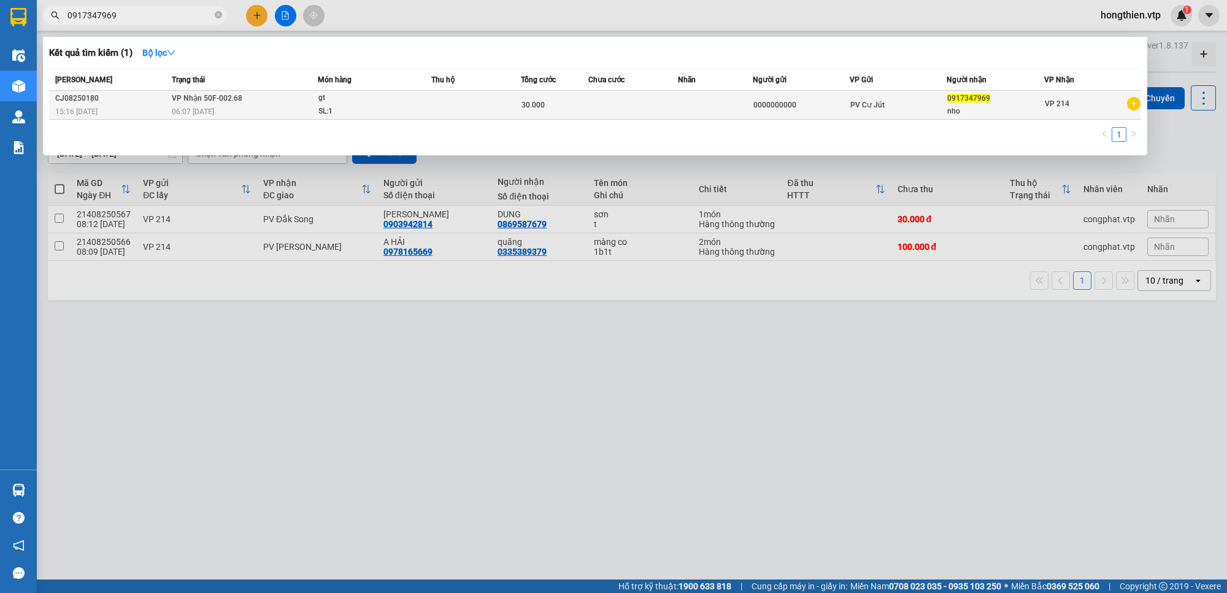
type input "0917347969"
click at [219, 100] on span "VP Nhận 50F-002.68" at bounding box center [207, 98] width 71 height 9
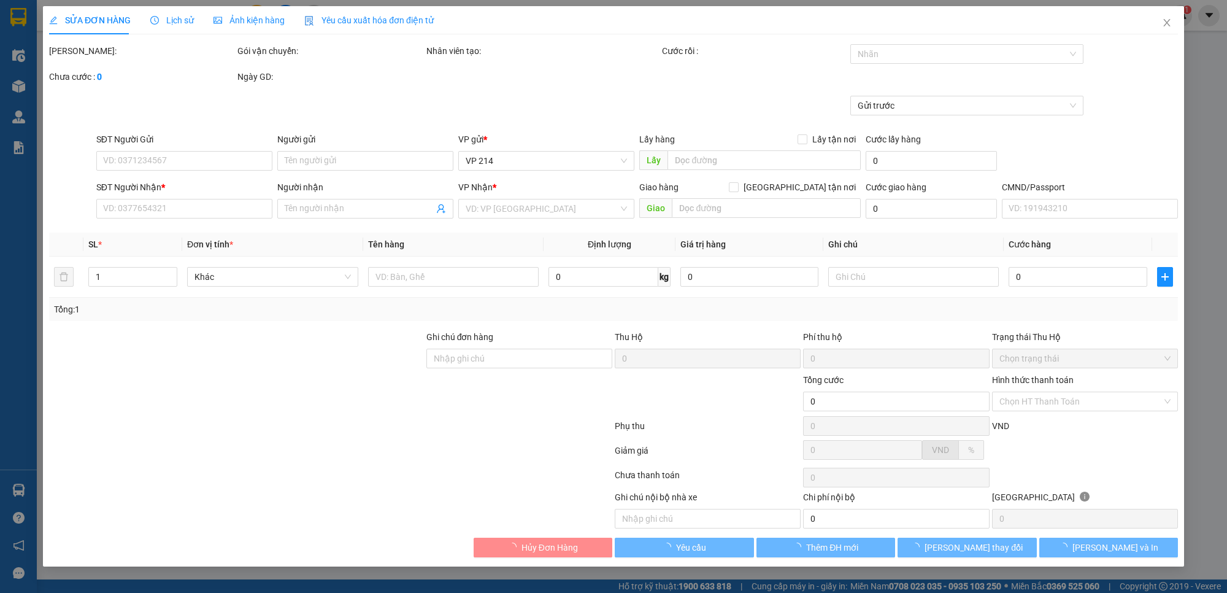
type input "1.500"
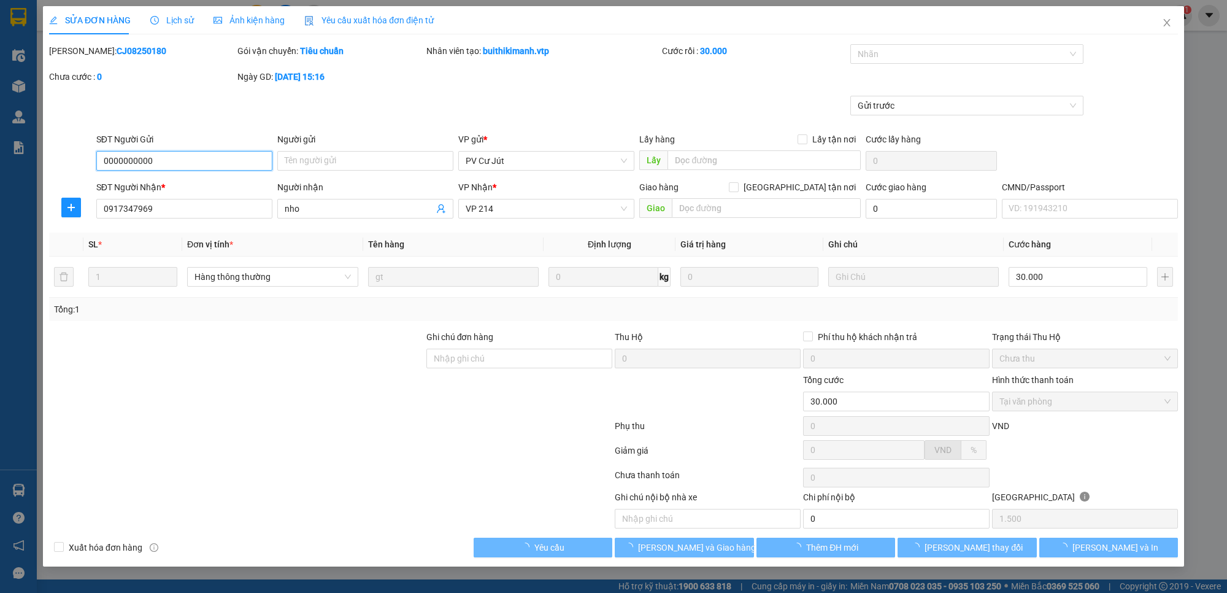
type input "0000000000"
type input "0917347969"
type input "nho"
type input "30.000"
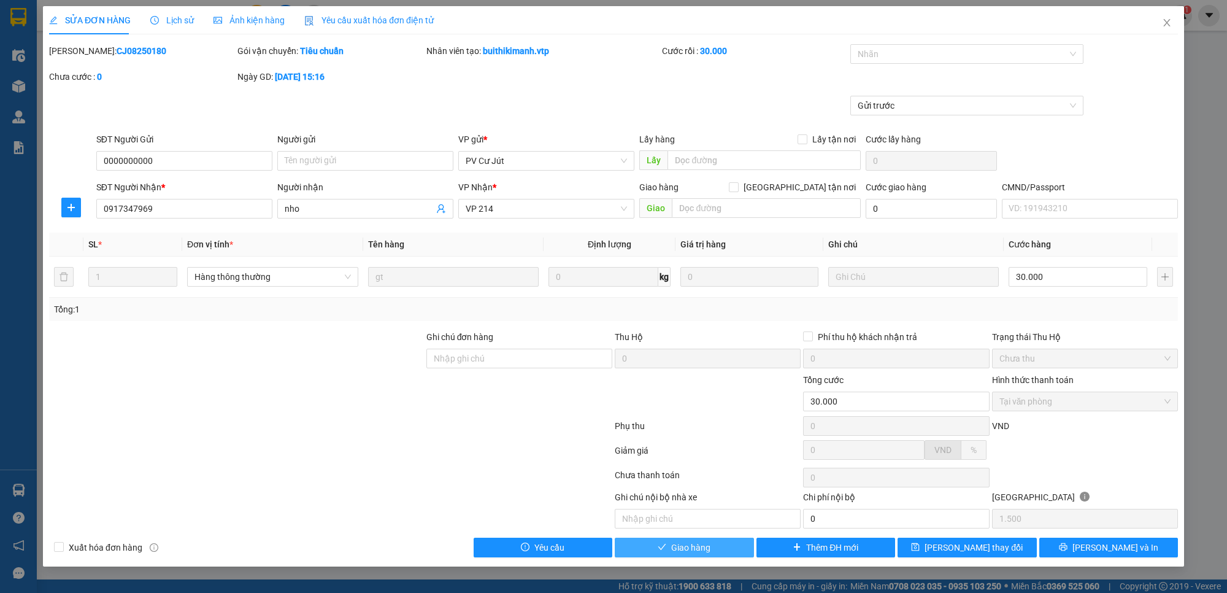
click at [696, 554] on span "Giao hàng" at bounding box center [690, 546] width 39 height 13
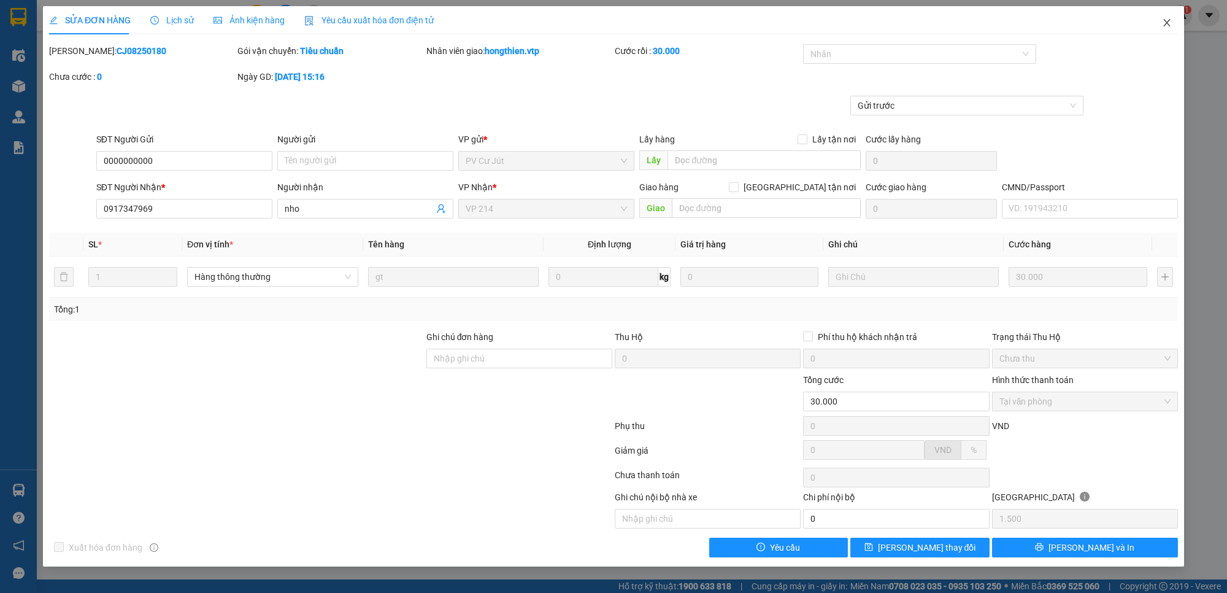
click at [1168, 20] on icon "close" at bounding box center [1167, 23] width 10 height 10
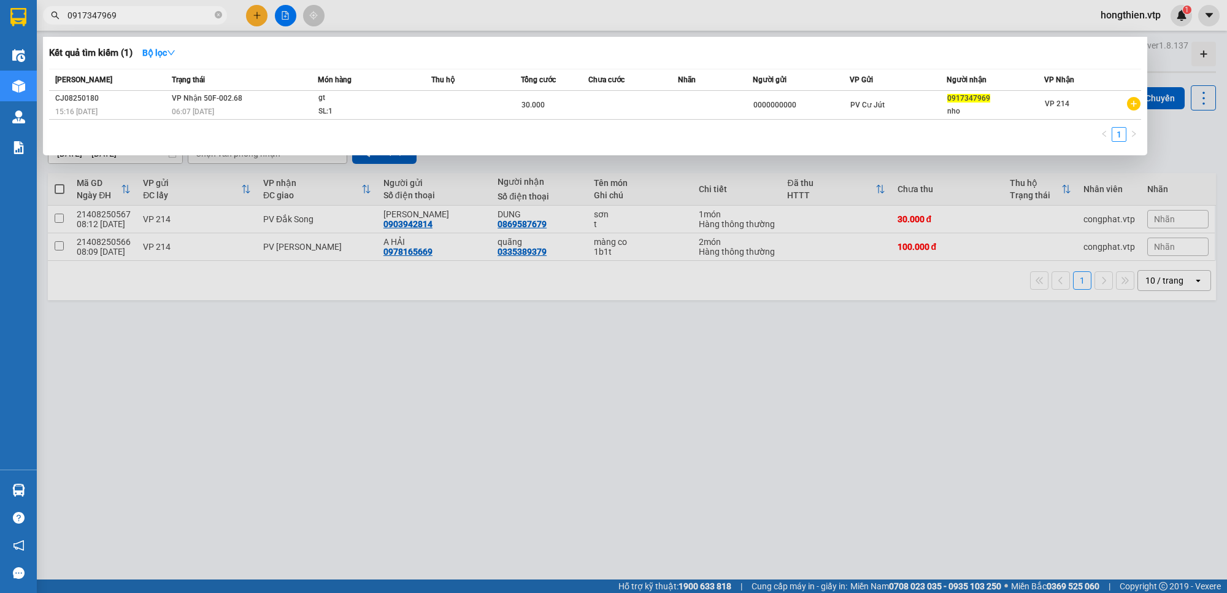
drag, startPoint x: 139, startPoint y: 17, endPoint x: 23, endPoint y: 33, distance: 117.0
click at [20, 31] on section "Kết quả tìm kiếm ( 1 ) Bộ lọc Mã ĐH Trạng thái Món hàng Thu hộ Tổng cước Chưa c…" at bounding box center [613, 296] width 1227 height 593
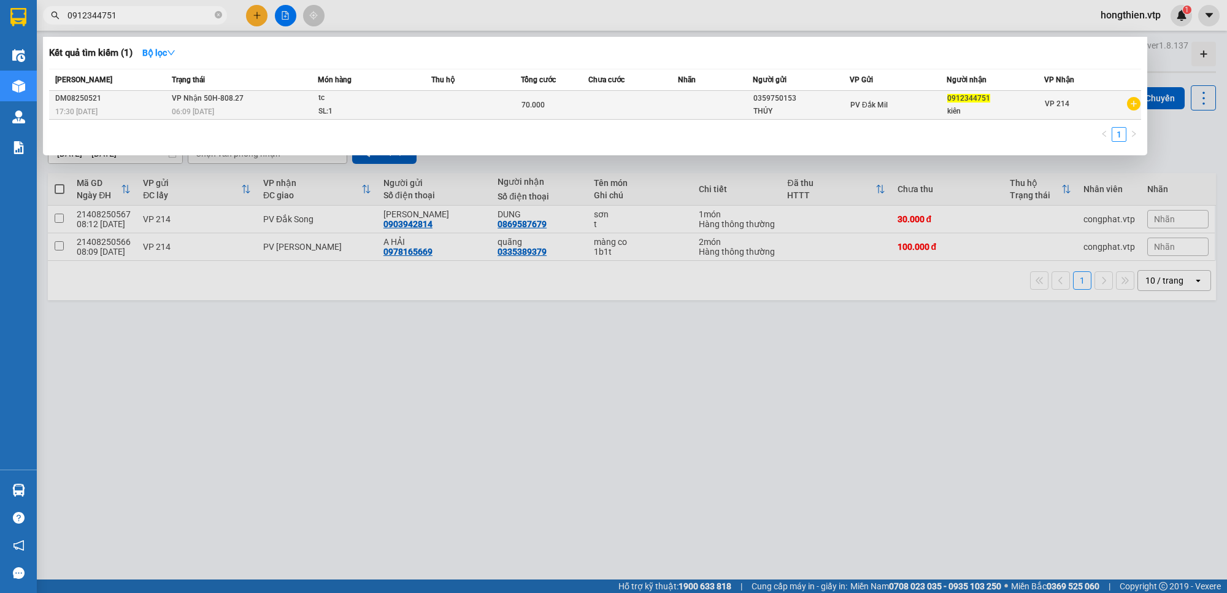
type input "0912344751"
click at [564, 110] on div "70.000" at bounding box center [554, 104] width 66 height 13
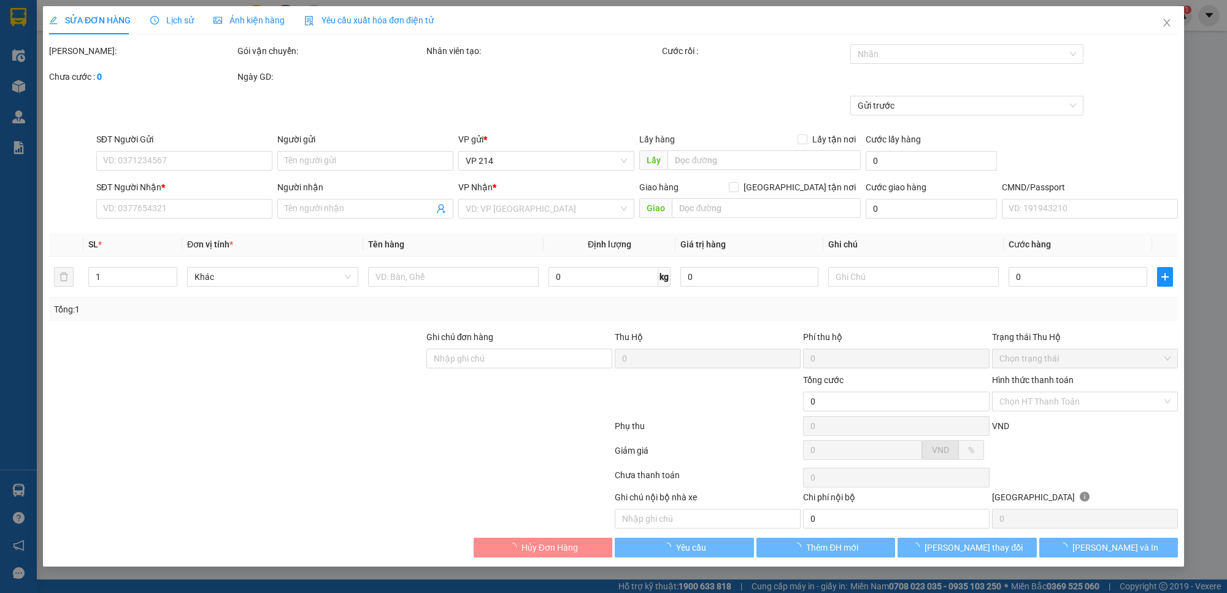
type input "0359750153"
type input "THỦY"
type input "0912344751"
type input "kiên"
type input "70.000"
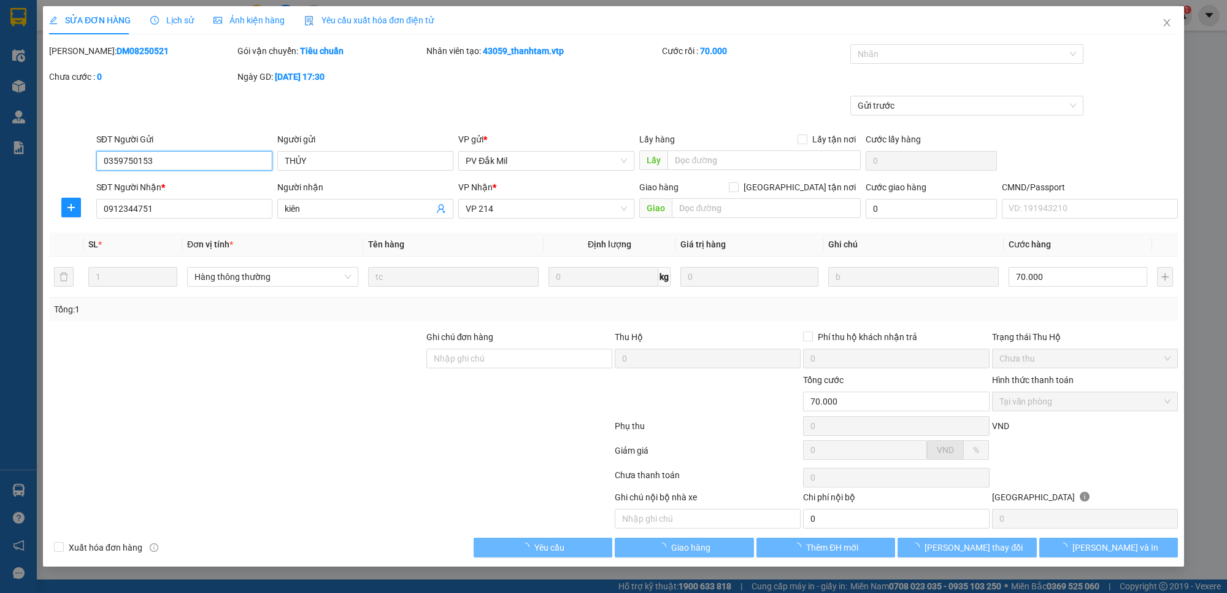
type input "3.500"
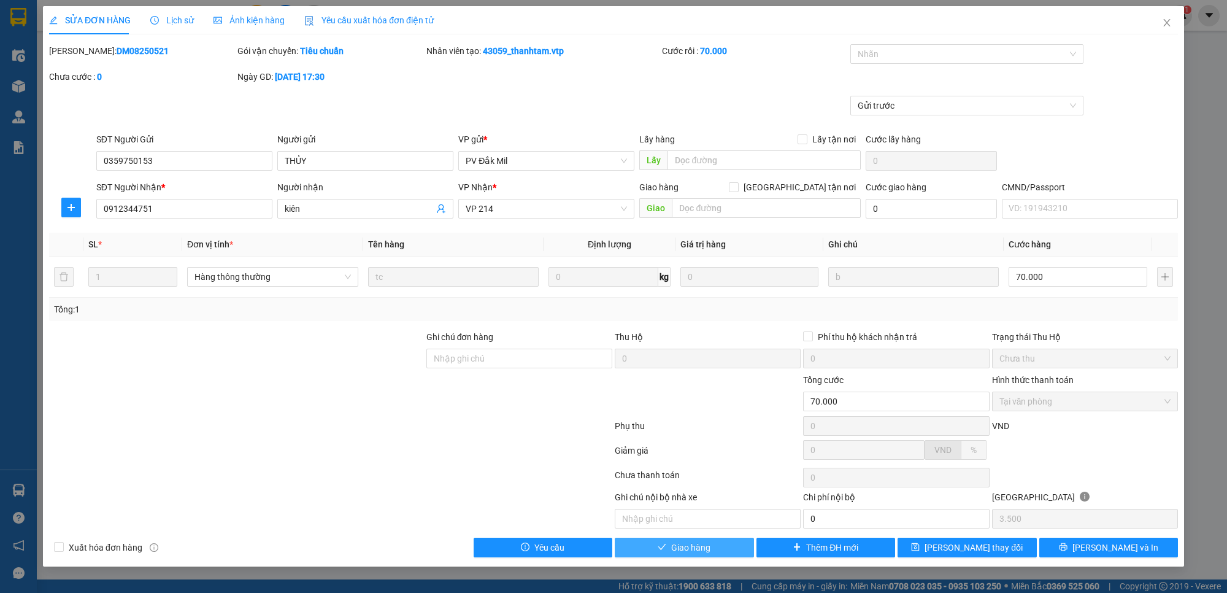
click at [693, 554] on span "Giao hàng" at bounding box center [690, 546] width 39 height 13
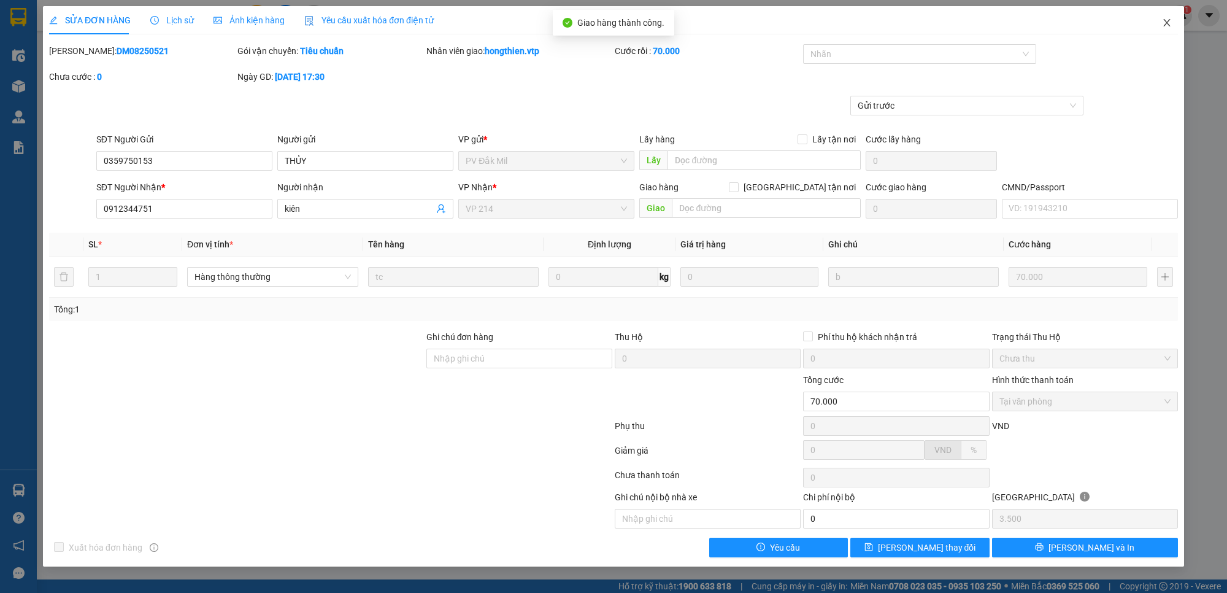
click at [1164, 23] on icon "close" at bounding box center [1167, 23] width 10 height 10
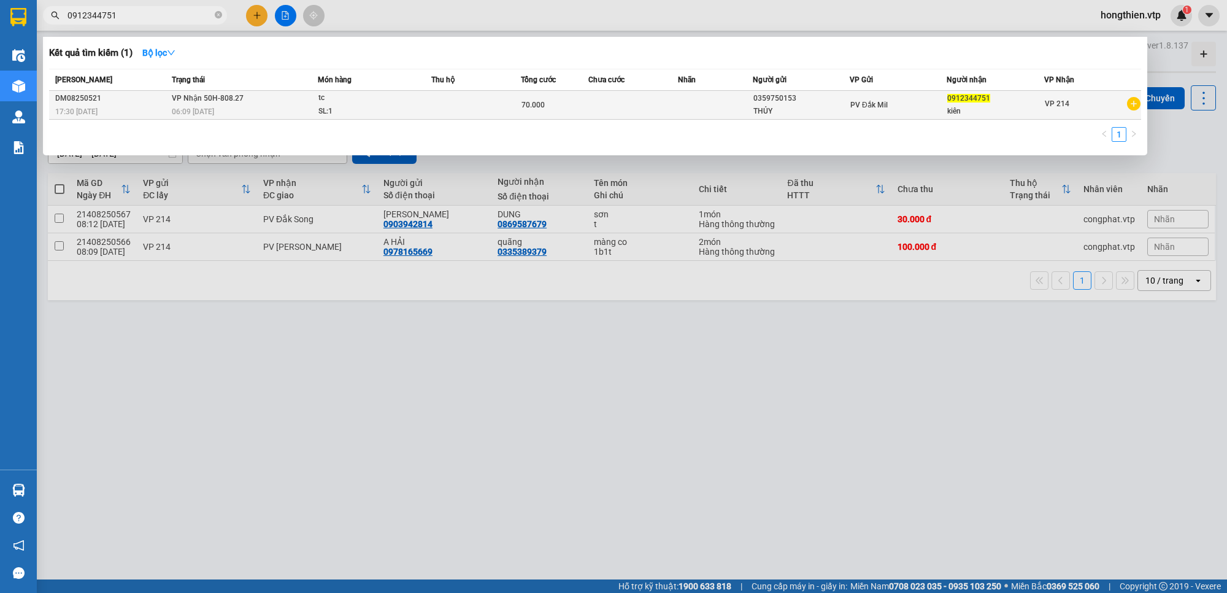
drag, startPoint x: 142, startPoint y: 17, endPoint x: 329, endPoint y: 95, distance: 202.1
click at [48, 26] on div "Kết quả tìm kiếm ( 1 ) Bộ lọc Mã ĐH Trạng thái Món hàng Thu hộ Tổng cước Chưa c…" at bounding box center [119, 15] width 239 height 21
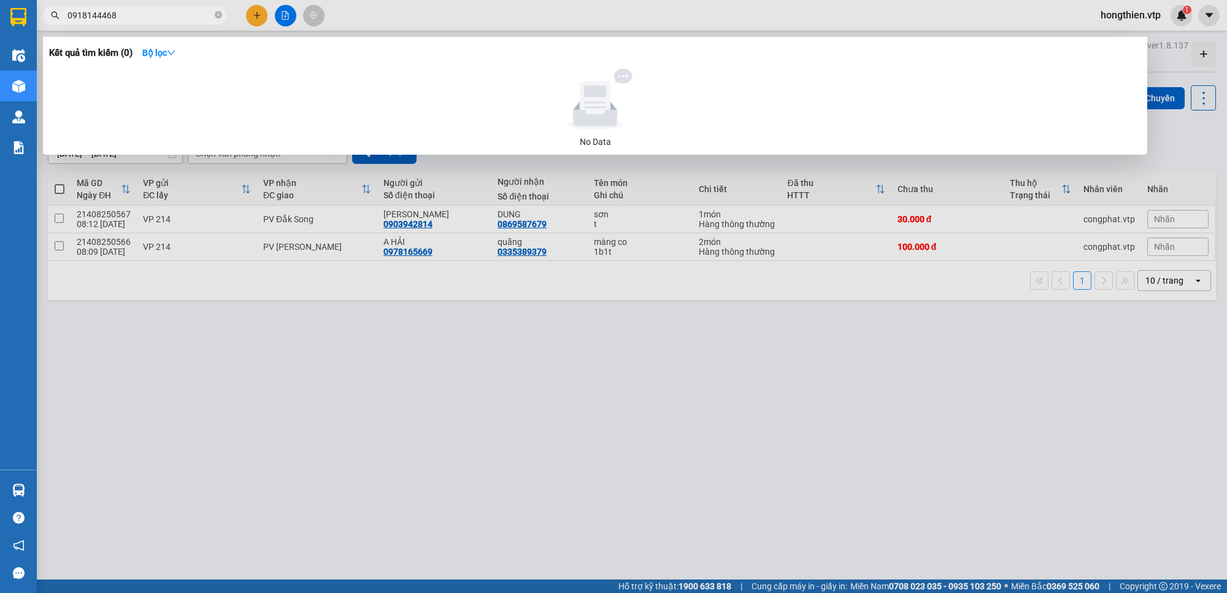
drag, startPoint x: 123, startPoint y: 10, endPoint x: 35, endPoint y: 43, distance: 94.1
click at [26, 39] on section "Kết quả tìm kiếm ( 0 ) Bộ lọc No Data 0918144468 hongthien.vtp 1 Điều hành xe K…" at bounding box center [613, 296] width 1227 height 593
drag, startPoint x: 123, startPoint y: 14, endPoint x: 0, endPoint y: 56, distance: 130.4
click at [0, 56] on section "Kết quả tìm kiếm ( 0 ) Bộ lọc No Data 0918144468 hongthien.vtp 1 Điều hành xe K…" at bounding box center [613, 296] width 1227 height 593
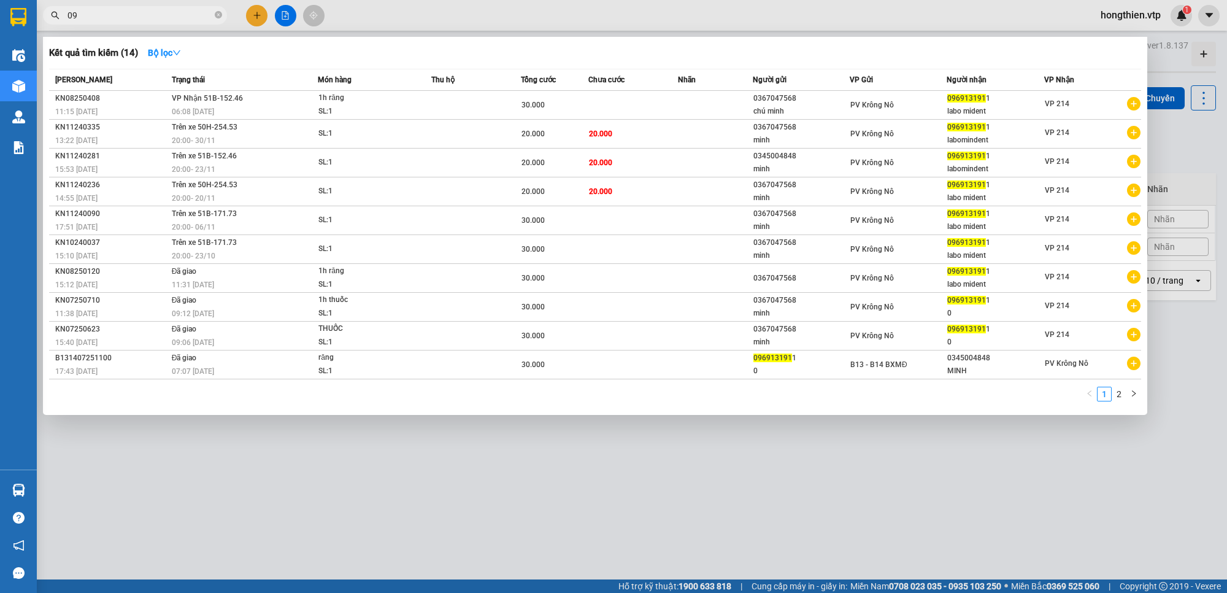
type input "0"
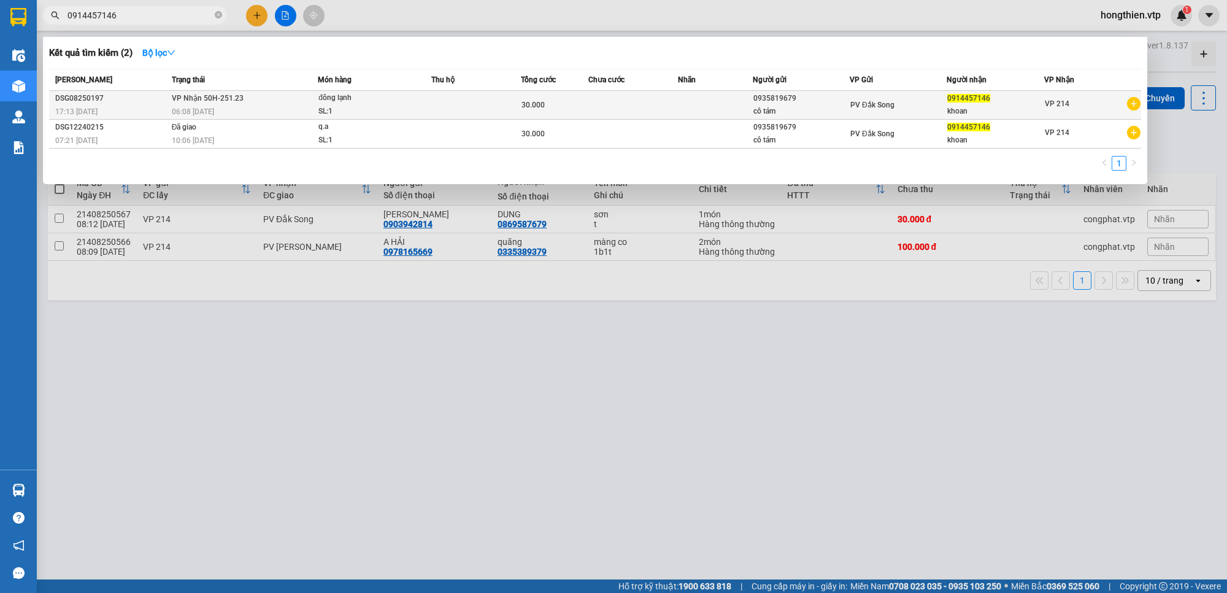
type input "0914457146"
click at [589, 110] on td at bounding box center [633, 105] width 90 height 29
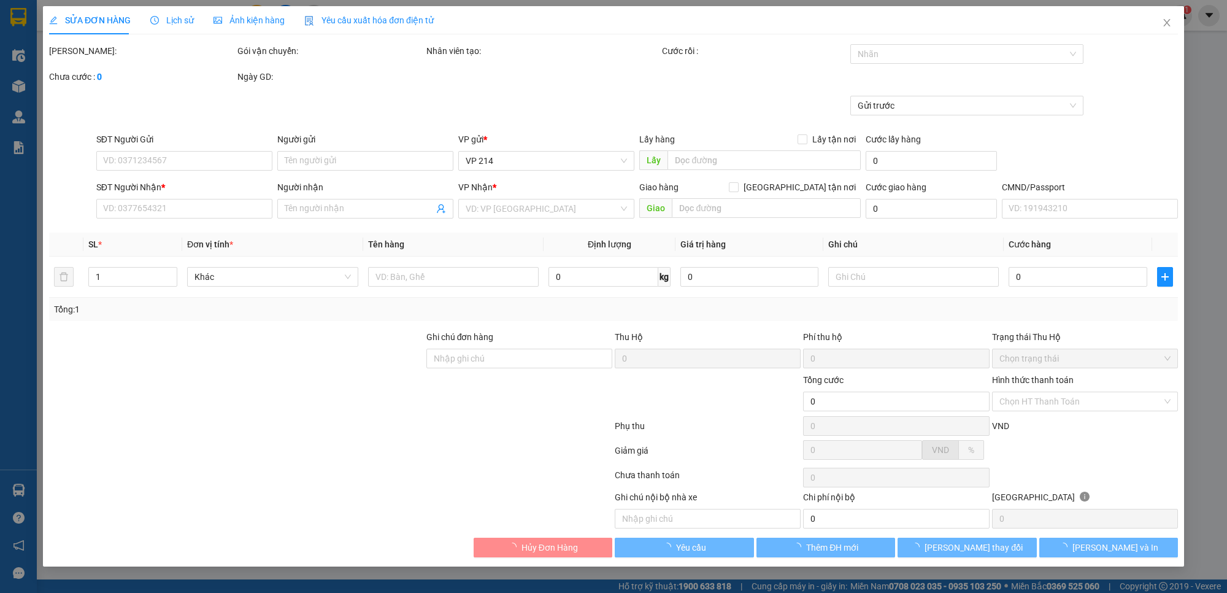
type input "1.500"
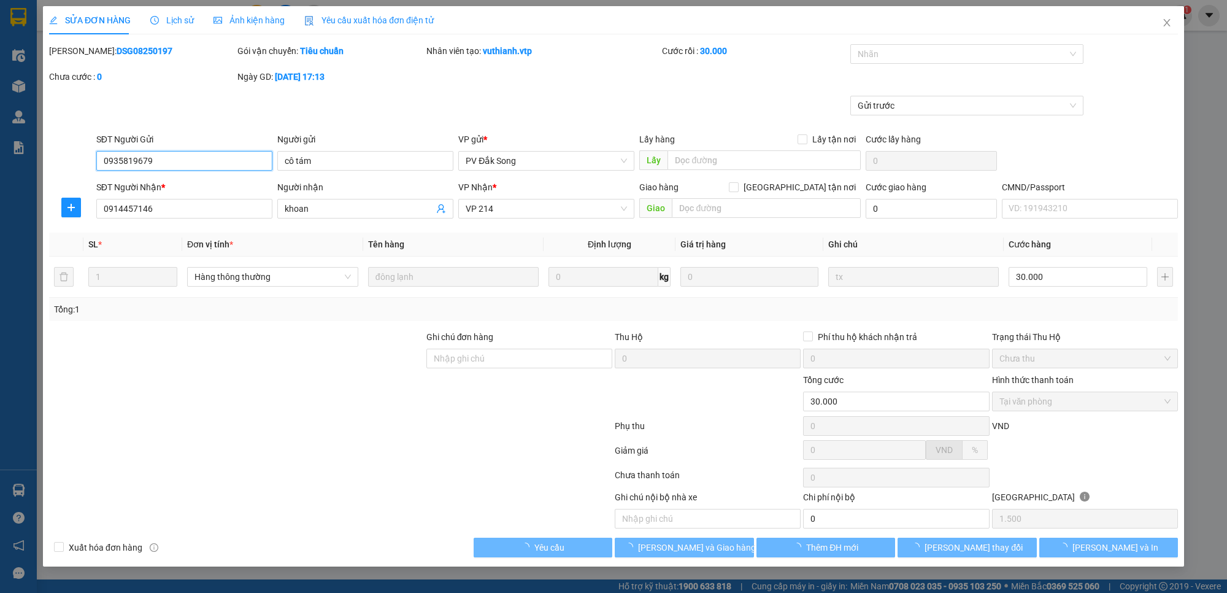
type input "0935819679"
type input "cô tám"
type input "0914457146"
type input "khoan"
type input "30.000"
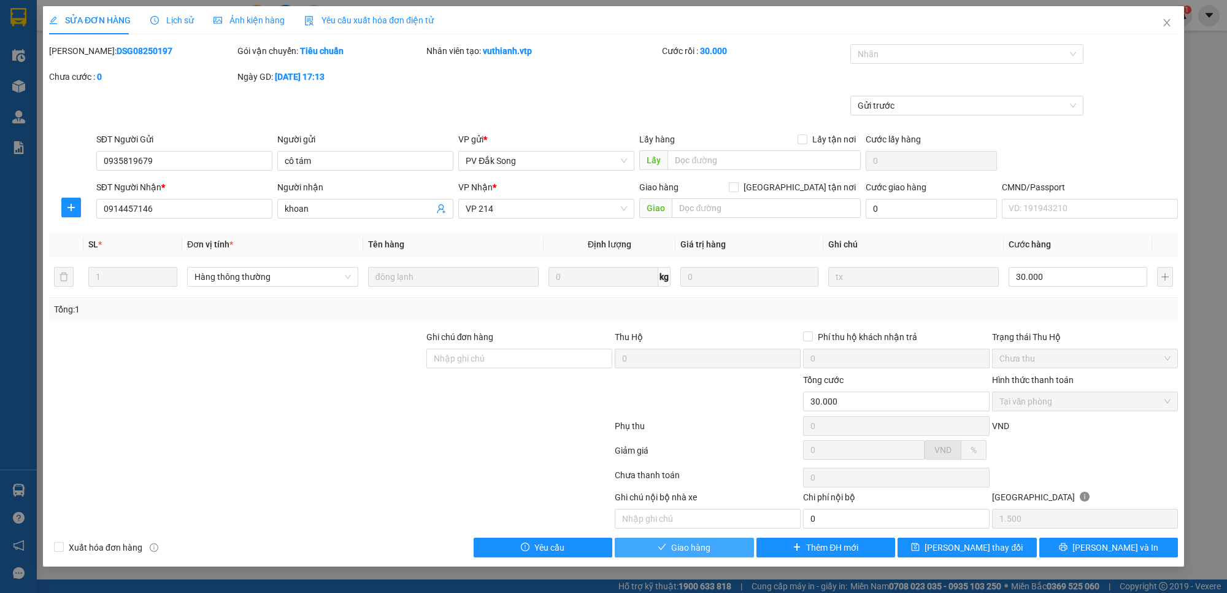
click at [706, 546] on span "Giao hàng" at bounding box center [690, 546] width 39 height 13
